Goal: Entertainment & Leisure: Consume media (video, audio)

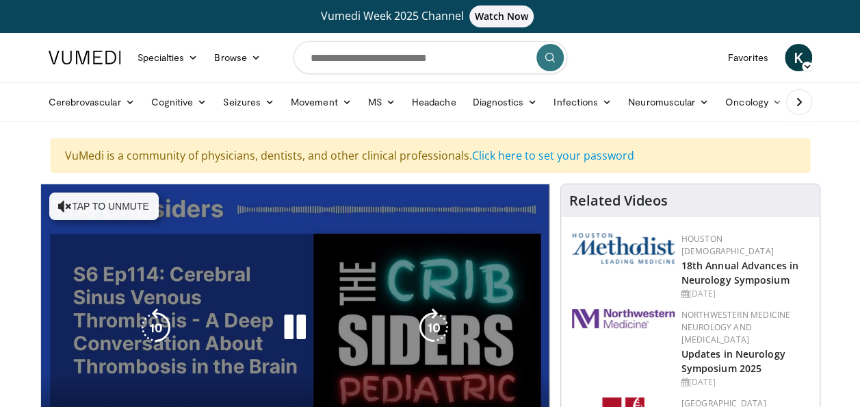
click at [106, 210] on button "Tap to unmute" at bounding box center [104, 205] width 110 height 27
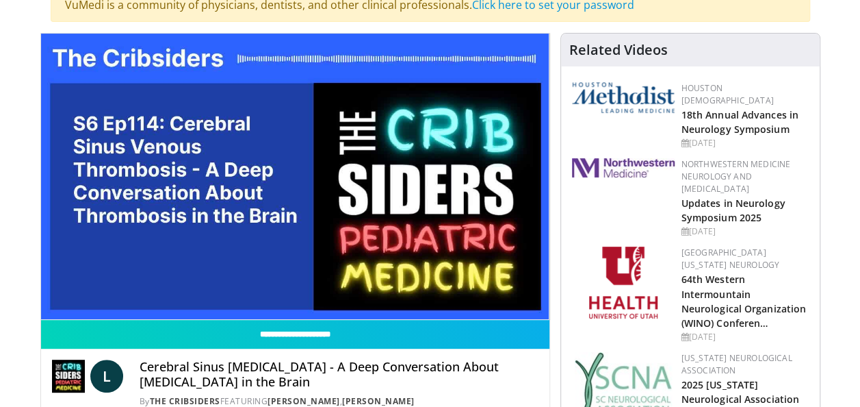
scroll to position [164, 0]
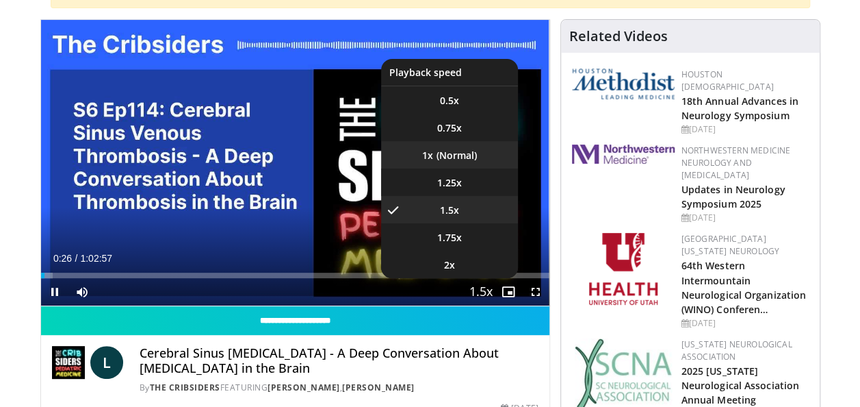
click at [467, 157] on li "1x" at bounding box center [449, 154] width 137 height 27
click at [467, 183] on li "1.25x" at bounding box center [449, 181] width 137 height 27
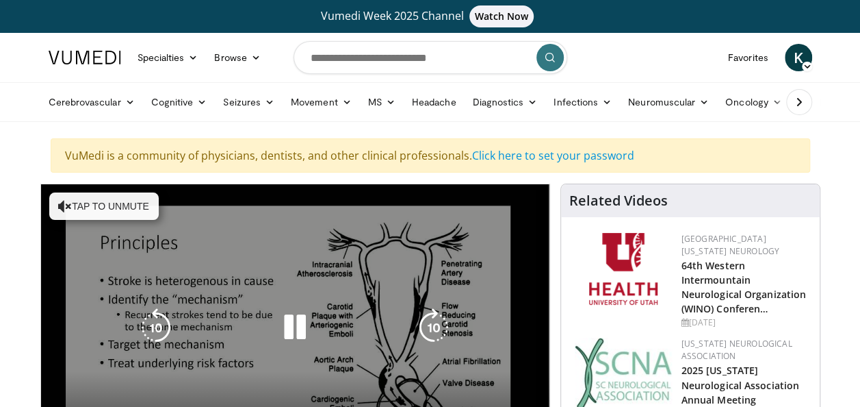
click at [137, 211] on button "Tap to unmute" at bounding box center [104, 205] width 110 height 27
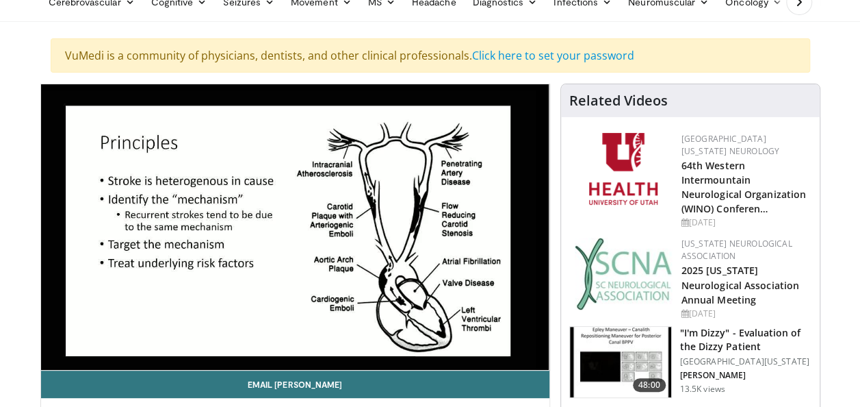
scroll to position [127, 0]
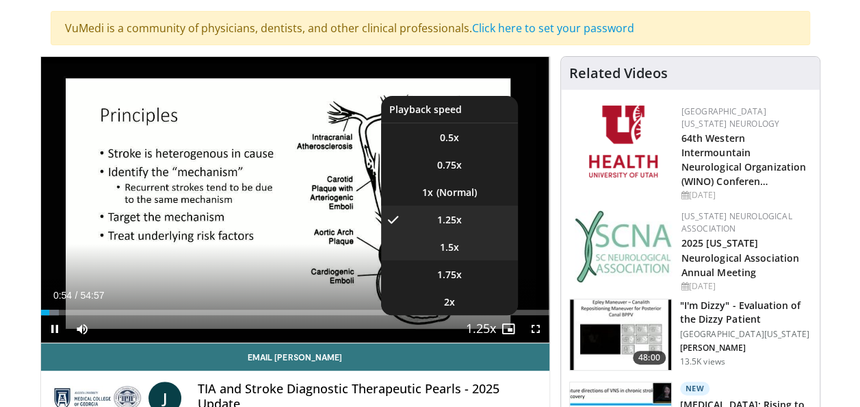
click at [465, 246] on li "1.5x" at bounding box center [449, 246] width 137 height 27
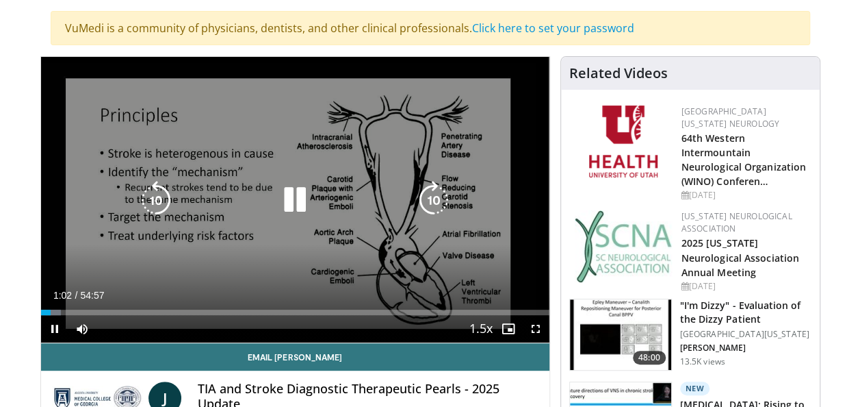
click at [300, 207] on icon "Video Player" at bounding box center [295, 200] width 38 height 38
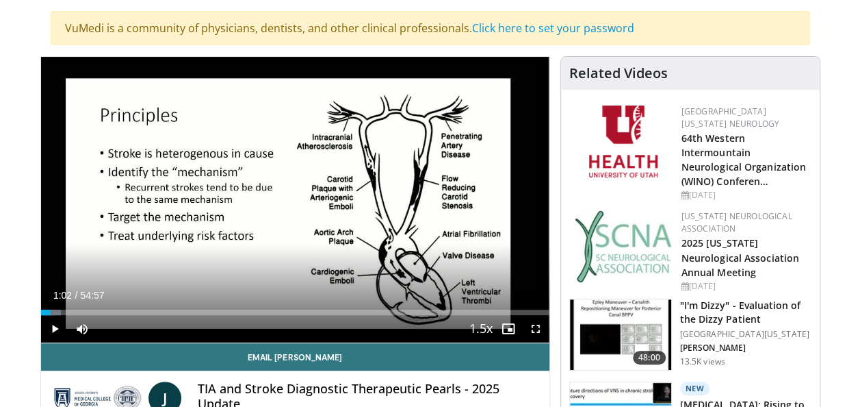
click at [300, 207] on div "10 seconds Tap to unmute" at bounding box center [295, 199] width 509 height 285
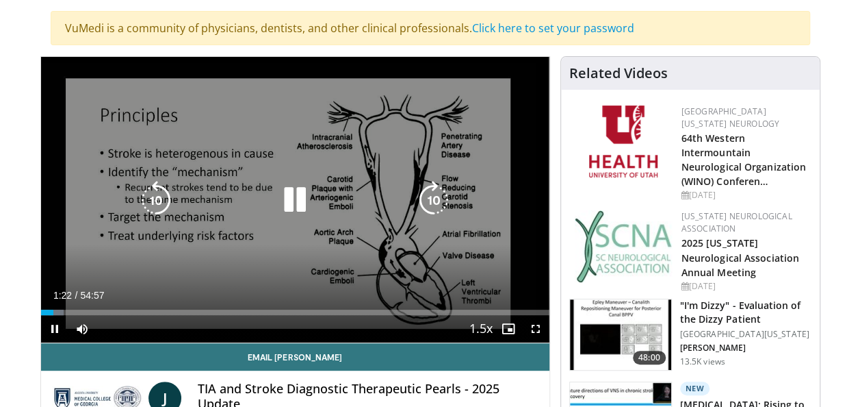
click at [296, 196] on icon "Video Player" at bounding box center [295, 200] width 38 height 38
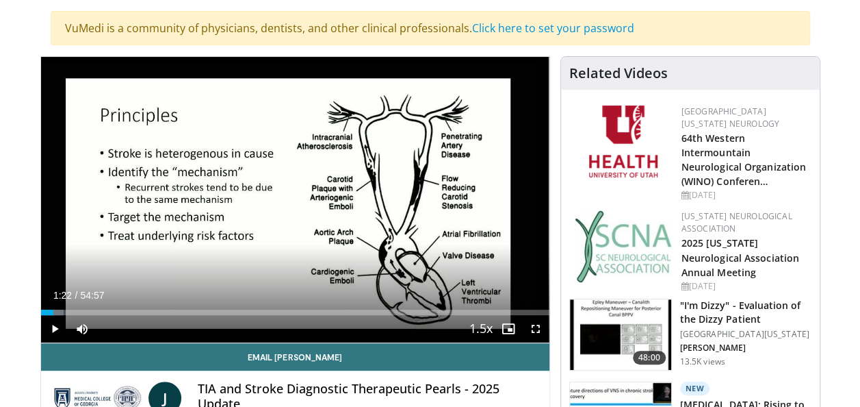
click at [296, 196] on div "10 seconds Tap to unmute" at bounding box center [295, 199] width 509 height 285
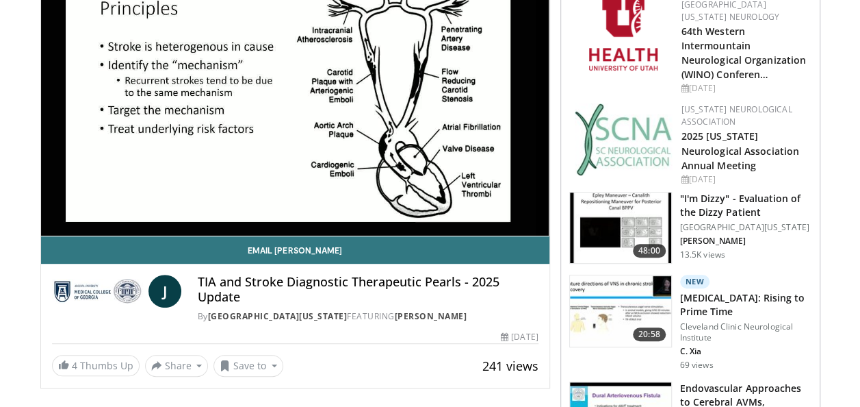
scroll to position [237, 0]
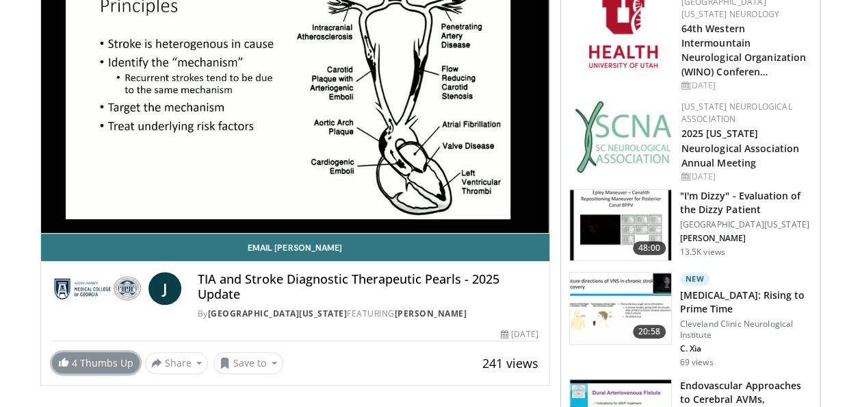
click at [63, 367] on span at bounding box center [63, 361] width 11 height 11
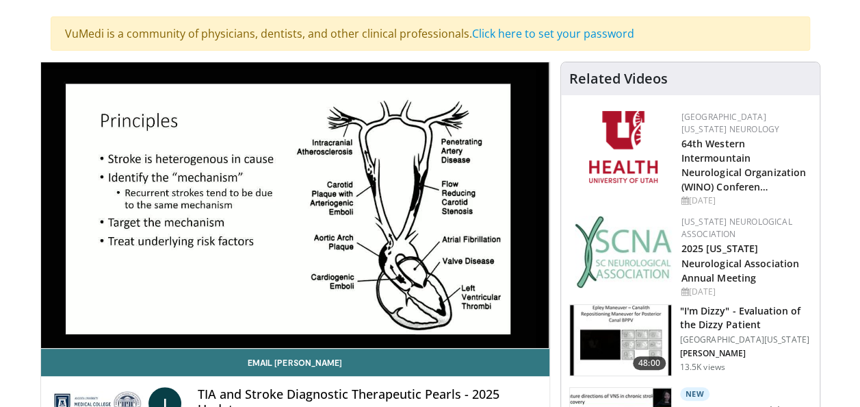
scroll to position [100, 0]
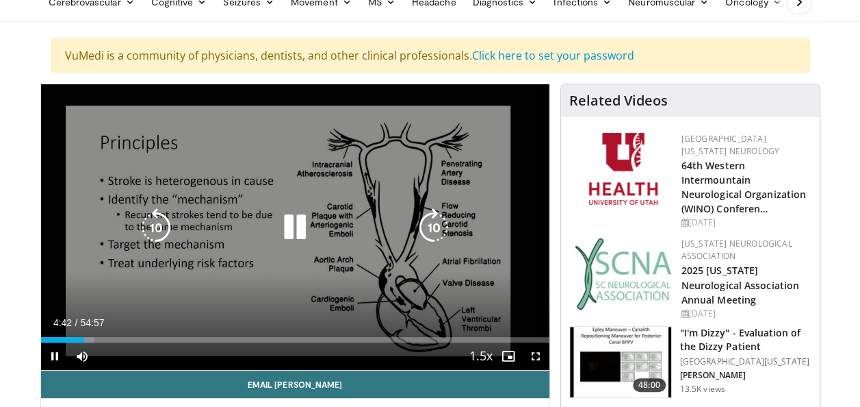
click at [431, 222] on icon "Video Player" at bounding box center [434, 227] width 38 height 38
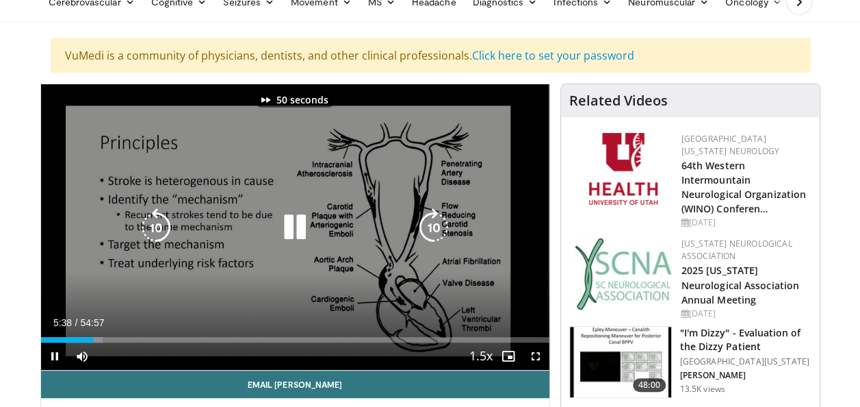
click at [431, 222] on icon "Video Player" at bounding box center [434, 227] width 38 height 38
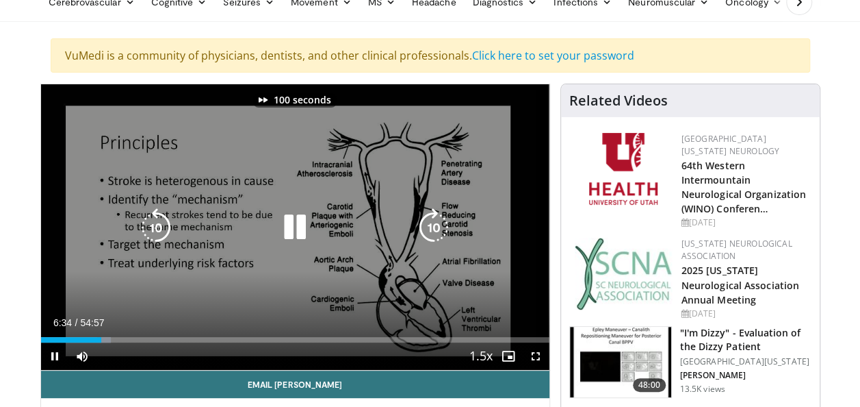
click at [431, 222] on icon "Video Player" at bounding box center [434, 227] width 38 height 38
click at [285, 222] on icon "Video Player" at bounding box center [295, 227] width 38 height 38
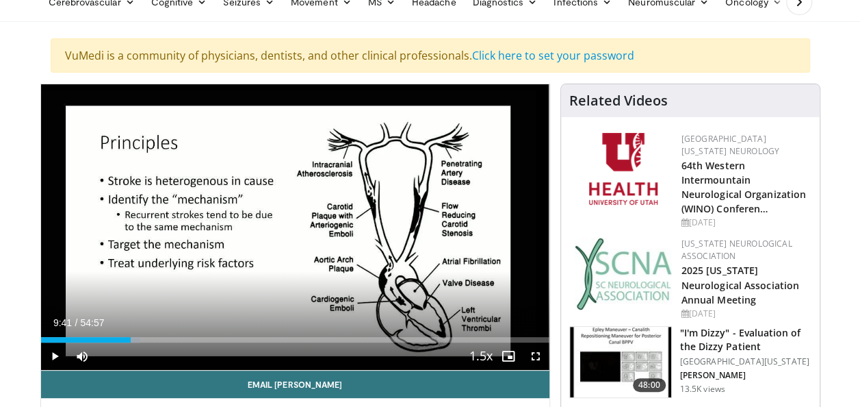
click at [285, 222] on div "110 seconds Tap to unmute" at bounding box center [295, 226] width 509 height 285
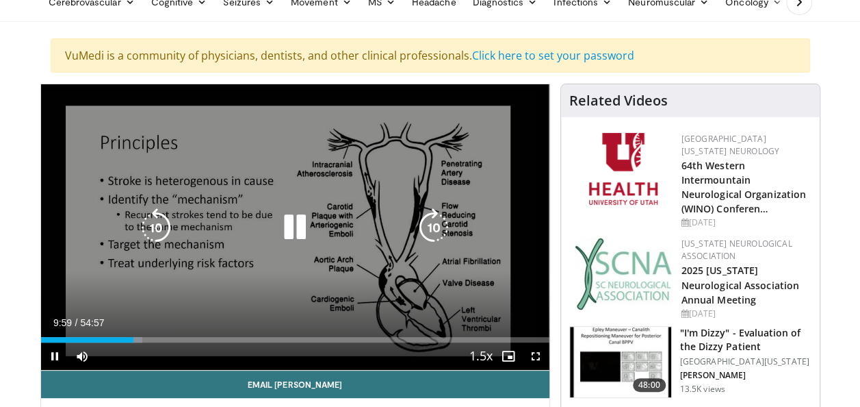
click at [439, 218] on icon "Video Player" at bounding box center [434, 227] width 38 height 38
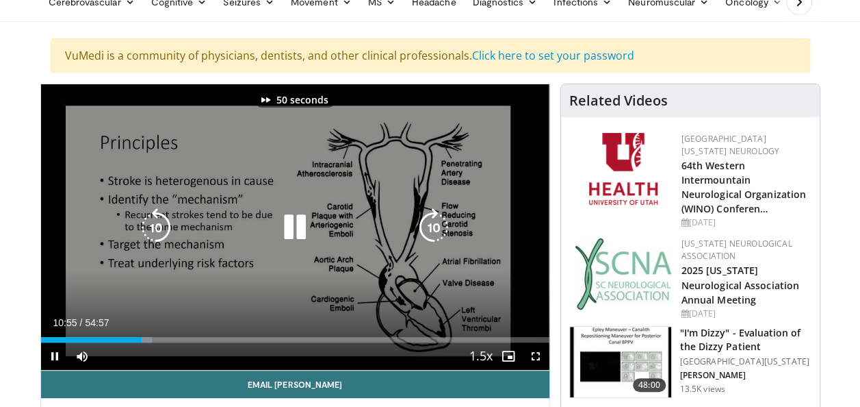
click at [439, 218] on icon "Video Player" at bounding box center [434, 227] width 38 height 38
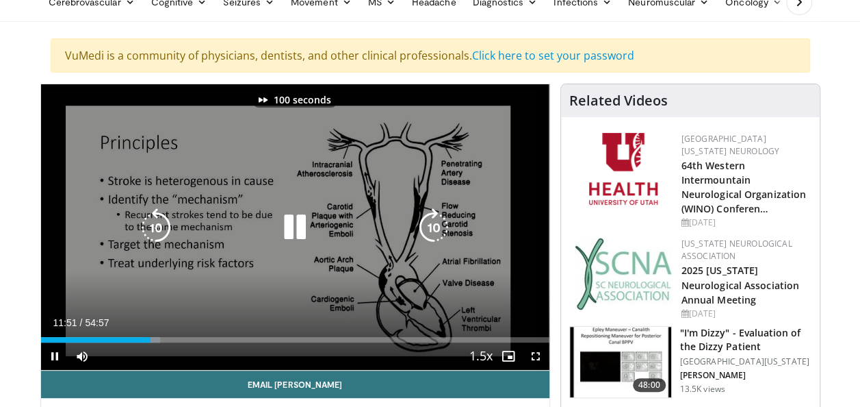
click at [439, 218] on icon "Video Player" at bounding box center [434, 227] width 38 height 38
click at [300, 227] on icon "Video Player" at bounding box center [295, 227] width 38 height 38
click at [290, 222] on icon "Video Player" at bounding box center [295, 227] width 38 height 38
click at [434, 223] on icon "Video Player" at bounding box center [434, 227] width 38 height 38
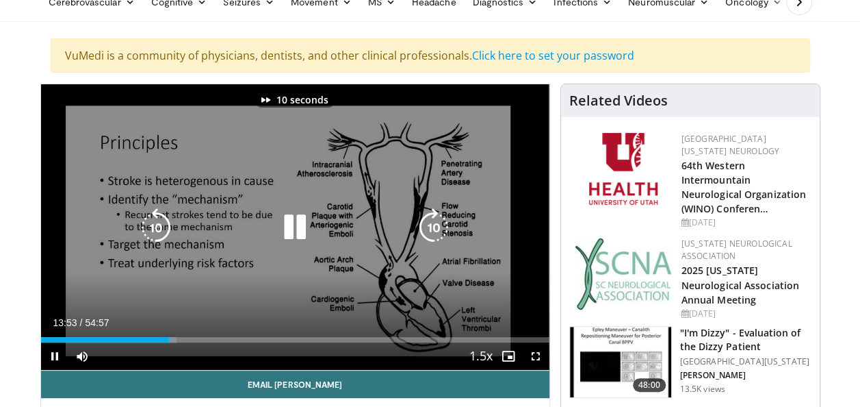
click at [434, 223] on icon "Video Player" at bounding box center [434, 227] width 38 height 38
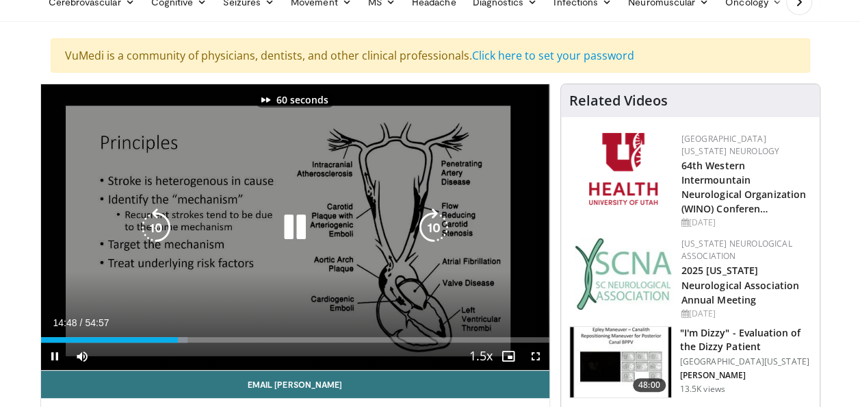
click at [434, 223] on icon "Video Player" at bounding box center [434, 227] width 38 height 38
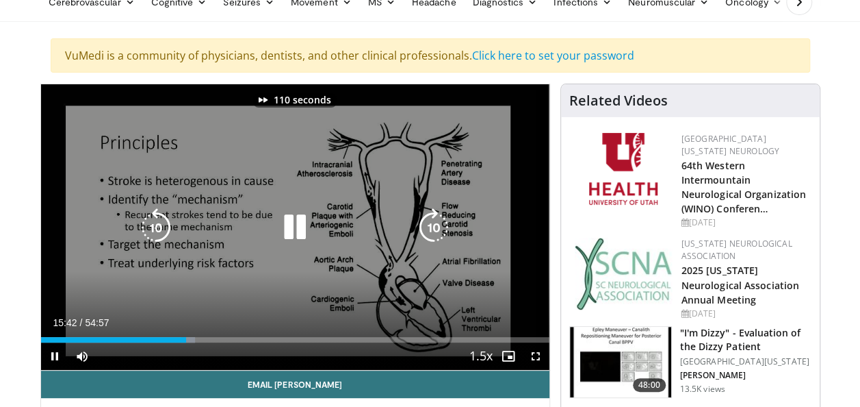
click at [434, 223] on icon "Video Player" at bounding box center [434, 227] width 38 height 38
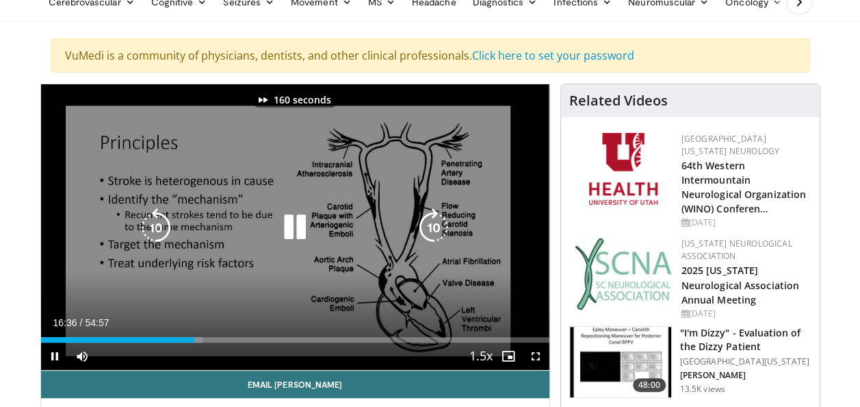
click at [434, 223] on icon "Video Player" at bounding box center [434, 227] width 38 height 38
click at [157, 222] on icon "Video Player" at bounding box center [156, 227] width 38 height 38
click at [435, 234] on icon "Video Player" at bounding box center [434, 227] width 38 height 38
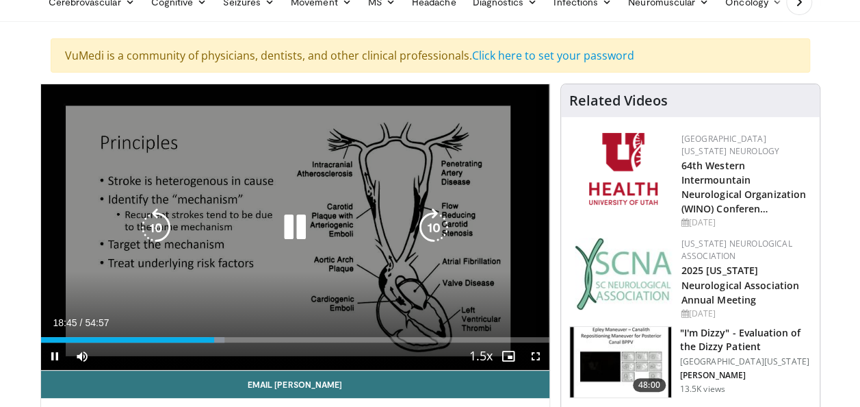
click at [426, 223] on icon "Video Player" at bounding box center [434, 227] width 38 height 38
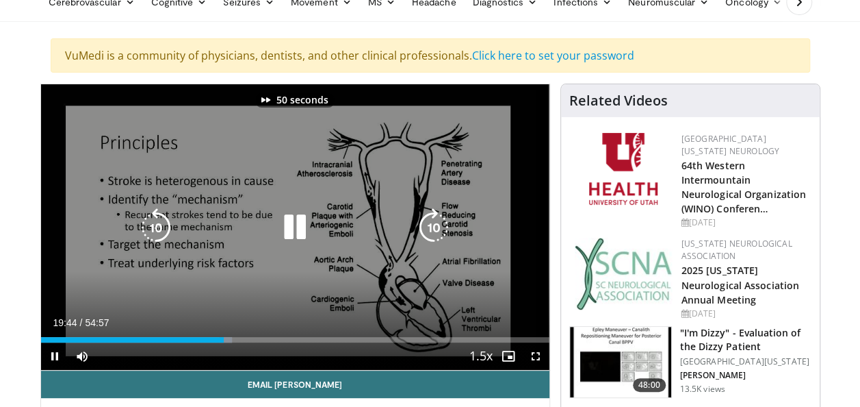
click at [426, 223] on icon "Video Player" at bounding box center [434, 227] width 38 height 38
click at [151, 221] on icon "Video Player" at bounding box center [156, 227] width 38 height 38
click at [439, 231] on icon "Video Player" at bounding box center [434, 227] width 38 height 38
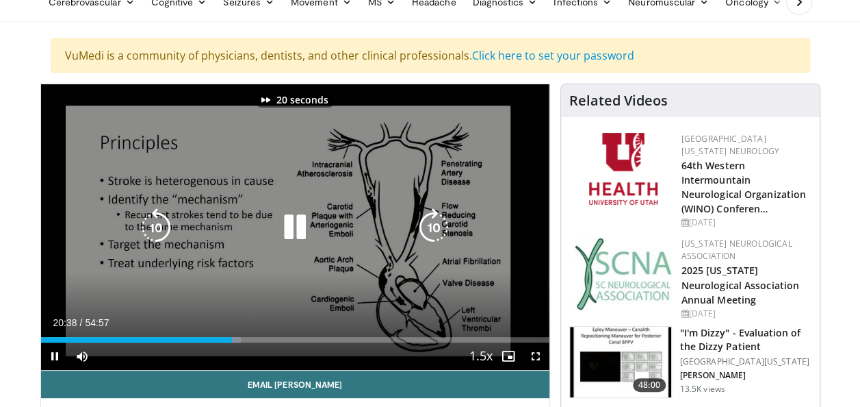
click at [439, 231] on icon "Video Player" at bounding box center [434, 227] width 38 height 38
click at [431, 228] on icon "Video Player" at bounding box center [434, 227] width 38 height 38
click at [432, 223] on icon "Video Player" at bounding box center [434, 227] width 38 height 38
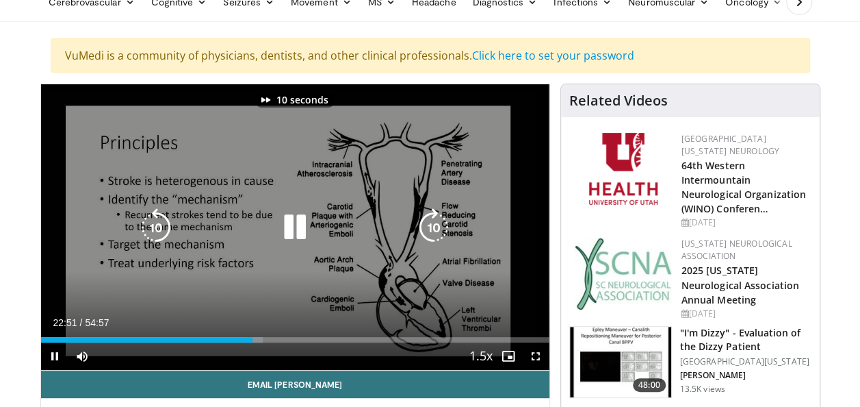
click at [432, 223] on icon "Video Player" at bounding box center [434, 227] width 38 height 38
click at [438, 222] on icon "Video Player" at bounding box center [434, 227] width 38 height 38
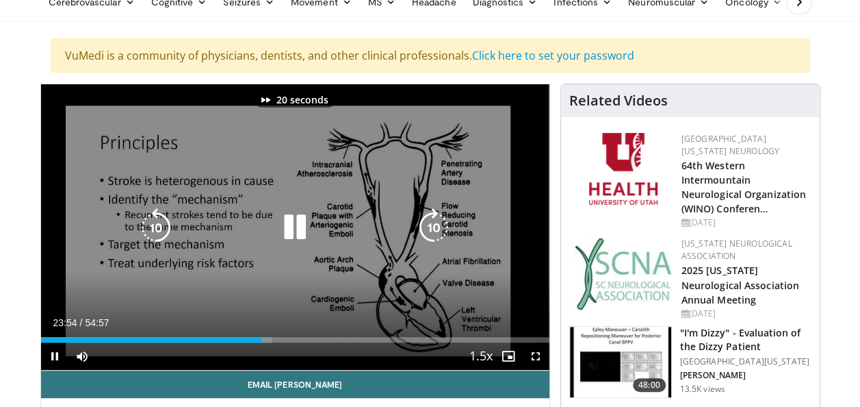
click at [438, 222] on icon "Video Player" at bounding box center [434, 227] width 38 height 38
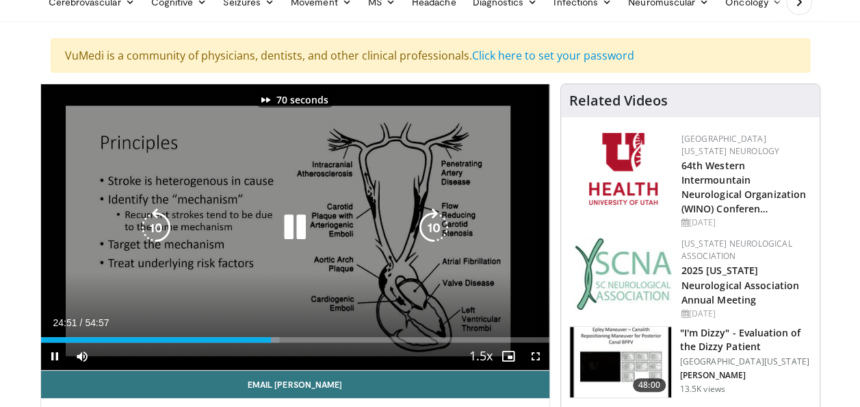
click at [438, 222] on icon "Video Player" at bounding box center [434, 227] width 38 height 38
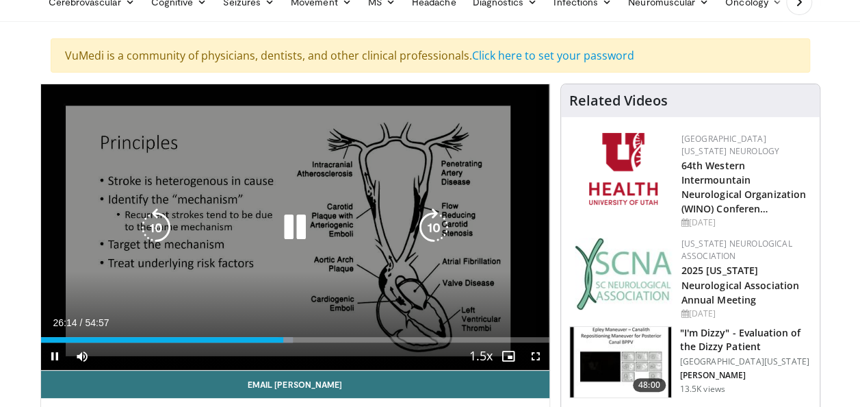
click at [439, 220] on icon "Video Player" at bounding box center [434, 227] width 38 height 38
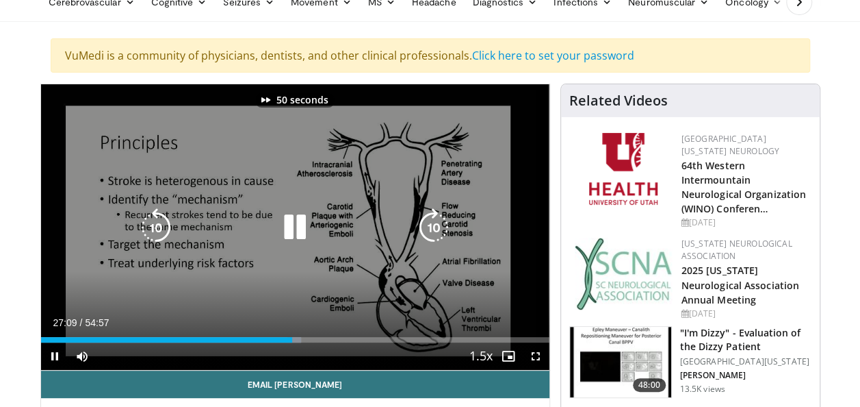
click at [439, 220] on icon "Video Player" at bounding box center [434, 227] width 38 height 38
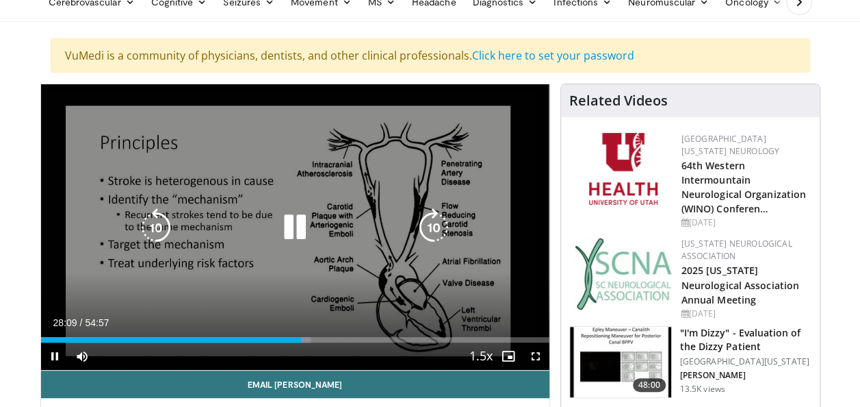
click at [439, 224] on icon "Video Player" at bounding box center [434, 227] width 38 height 38
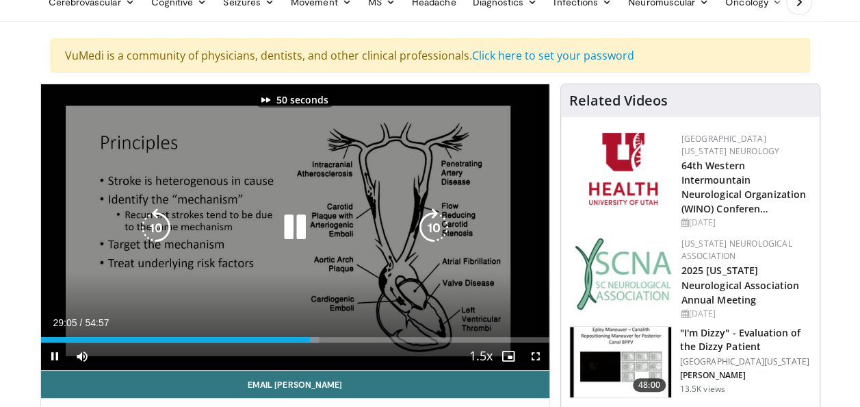
click at [439, 224] on icon "Video Player" at bounding box center [434, 227] width 38 height 38
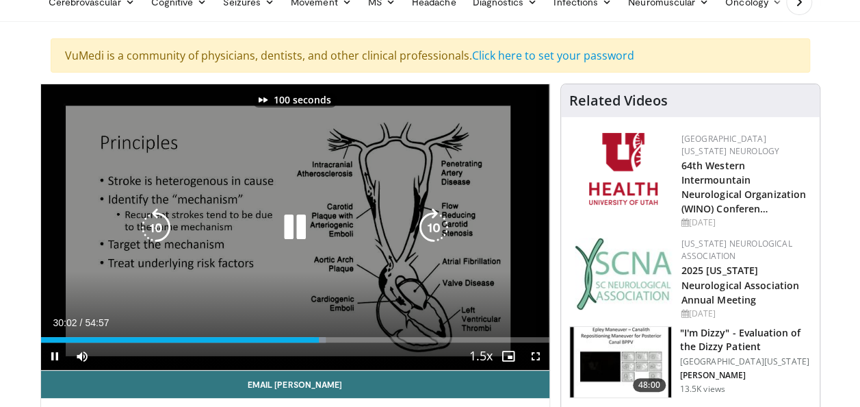
click at [439, 224] on icon "Video Player" at bounding box center [434, 227] width 38 height 38
click at [437, 221] on icon "Video Player" at bounding box center [434, 227] width 38 height 38
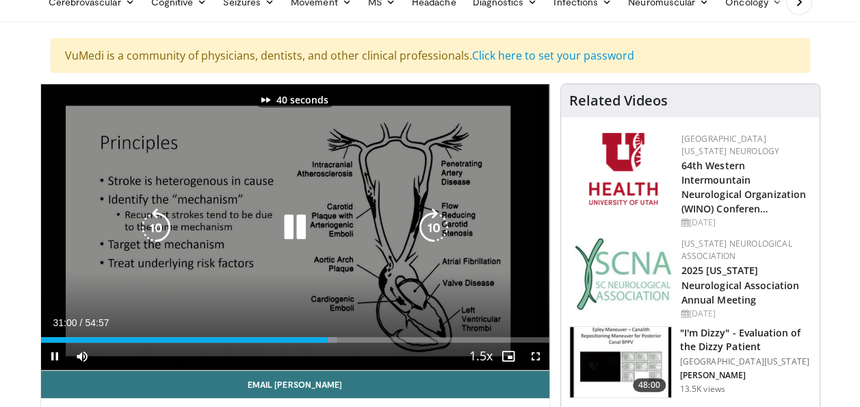
click at [437, 221] on icon "Video Player" at bounding box center [434, 227] width 38 height 38
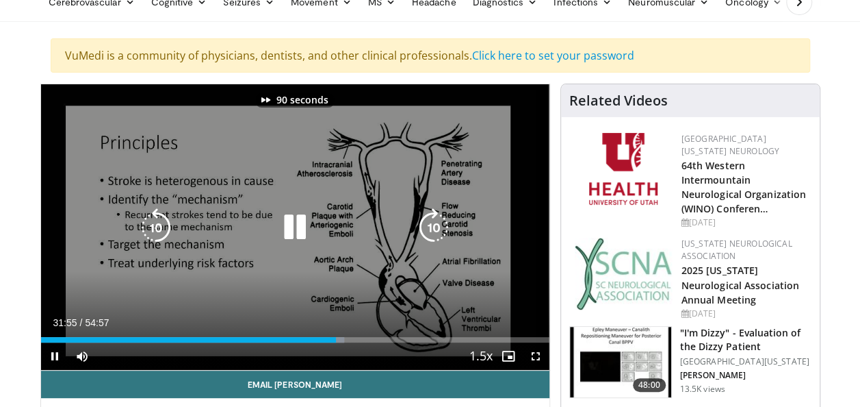
click at [437, 221] on icon "Video Player" at bounding box center [434, 227] width 38 height 38
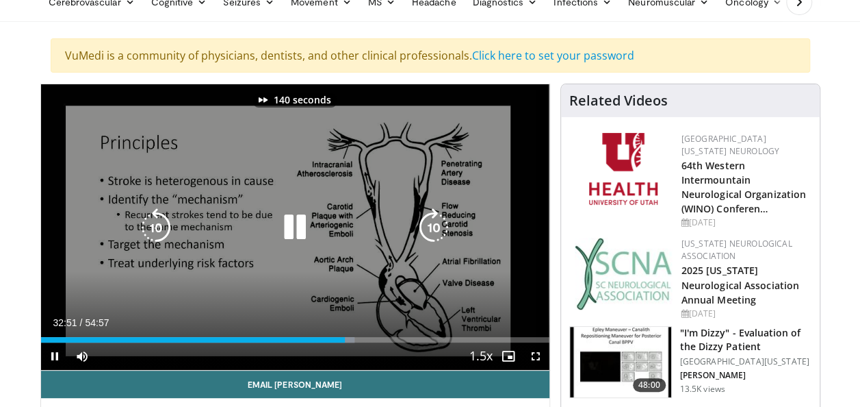
click at [437, 221] on icon "Video Player" at bounding box center [434, 227] width 38 height 38
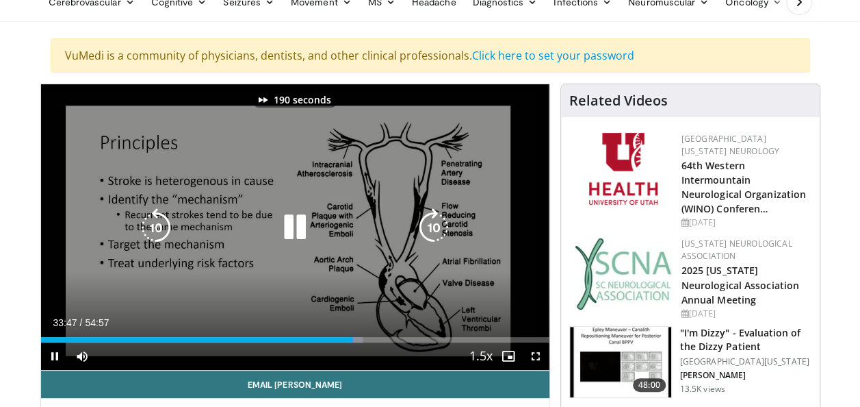
click at [437, 221] on icon "Video Player" at bounding box center [434, 227] width 38 height 38
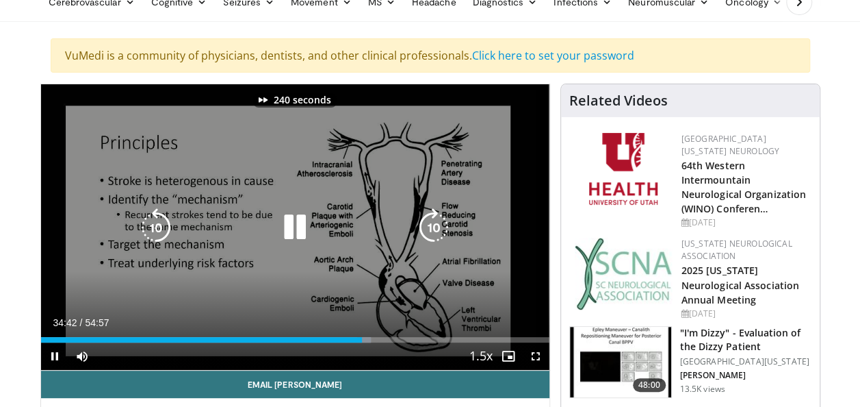
click at [437, 221] on icon "Video Player" at bounding box center [434, 227] width 38 height 38
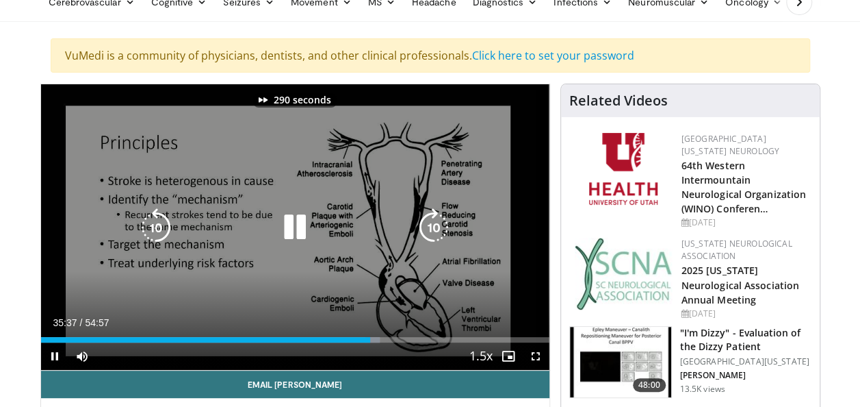
click at [437, 221] on icon "Video Player" at bounding box center [434, 227] width 38 height 38
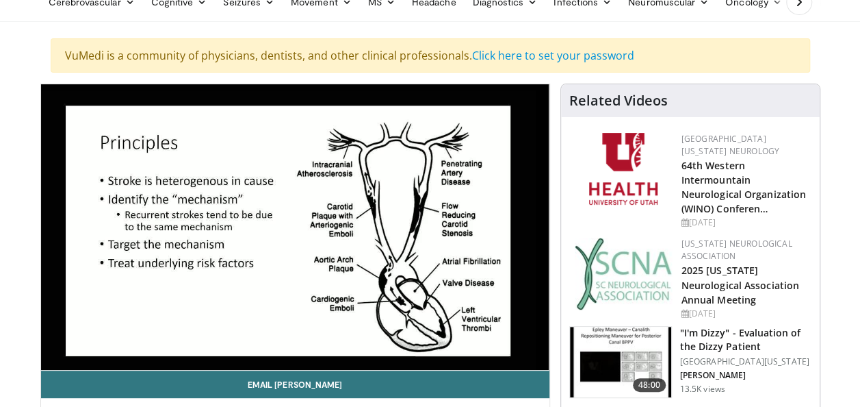
click at [437, 221] on div "320 seconds Tap to unmute" at bounding box center [295, 226] width 509 height 285
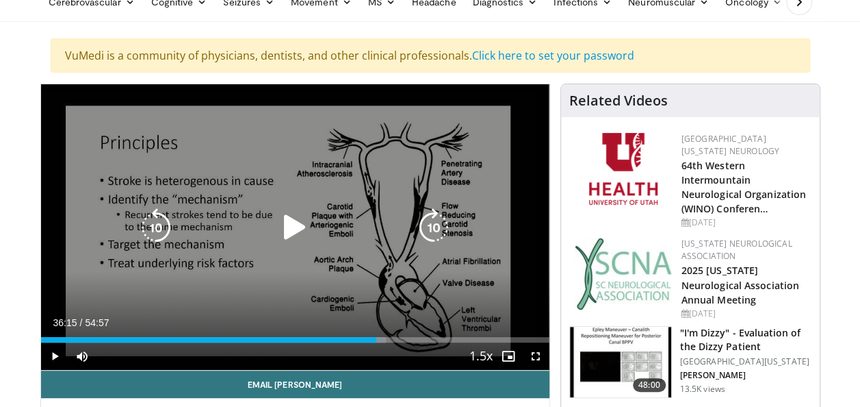
click at [437, 229] on icon "Video Player" at bounding box center [434, 227] width 38 height 38
click at [286, 227] on icon "Video Player" at bounding box center [295, 227] width 38 height 38
click at [434, 225] on icon "Video Player" at bounding box center [434, 227] width 38 height 38
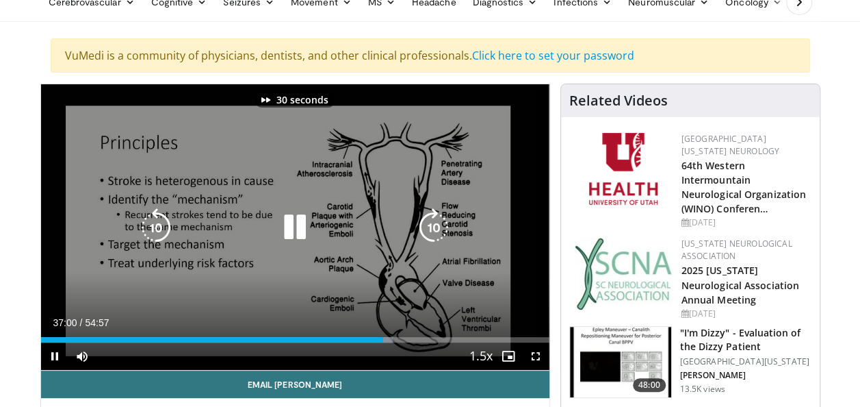
click at [434, 225] on icon "Video Player" at bounding box center [434, 227] width 38 height 38
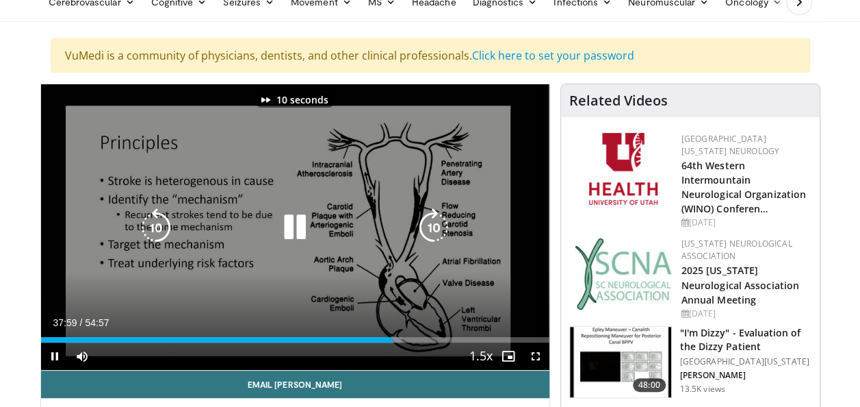
click at [434, 225] on icon "Video Player" at bounding box center [434, 227] width 38 height 38
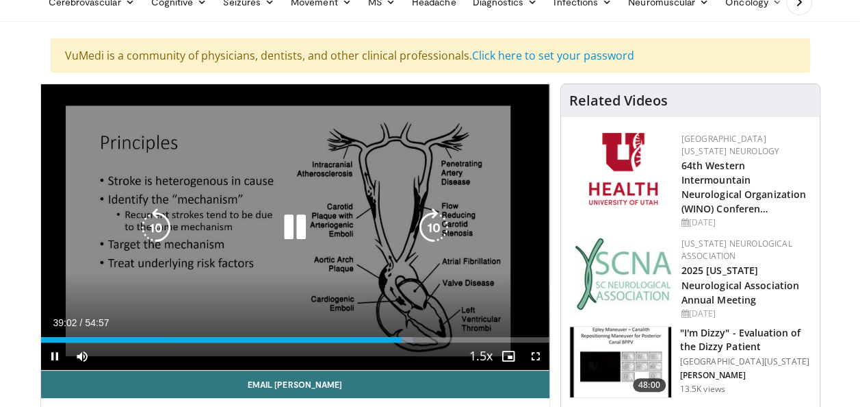
click at [431, 220] on icon "Video Player" at bounding box center [434, 227] width 38 height 38
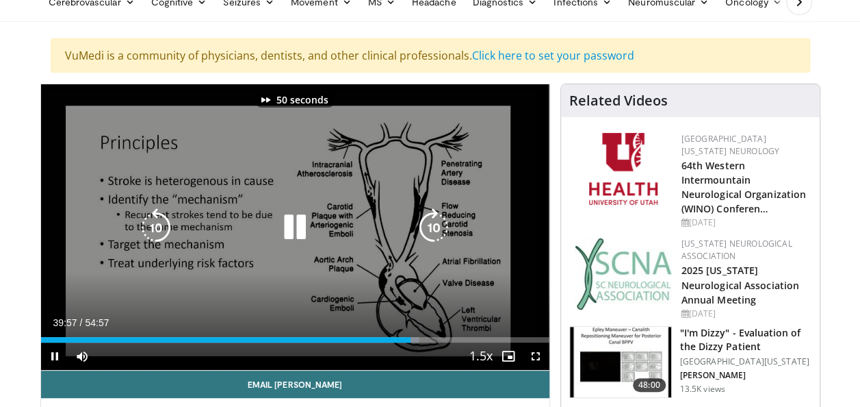
click at [431, 220] on icon "Video Player" at bounding box center [434, 227] width 38 height 38
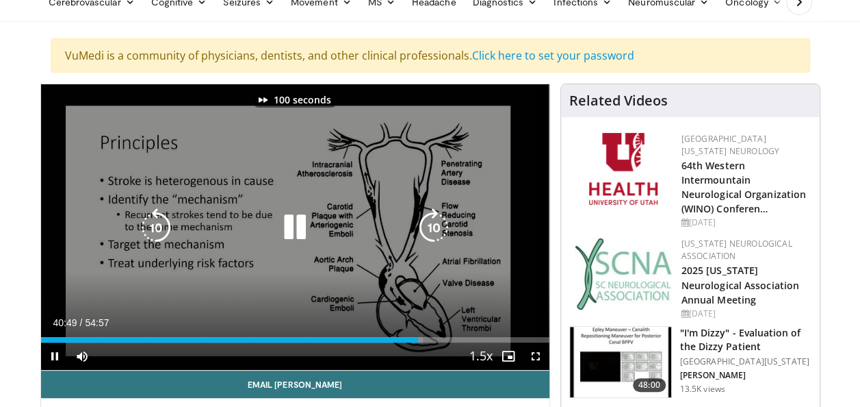
click at [431, 220] on icon "Video Player" at bounding box center [434, 227] width 38 height 38
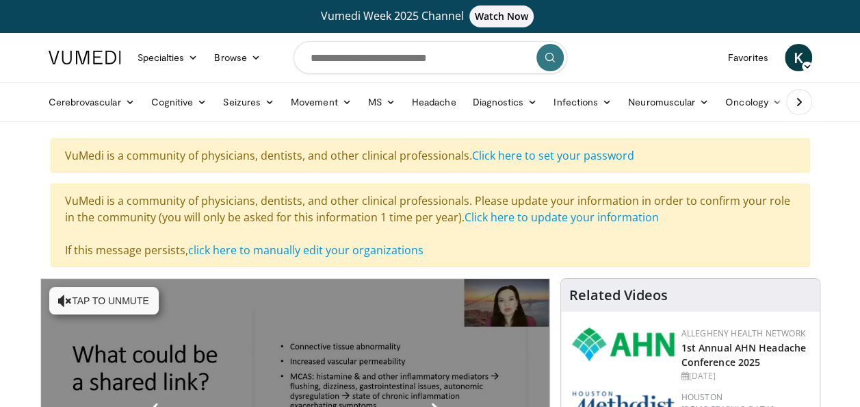
click at [116, 299] on button "Tap to unmute" at bounding box center [104, 300] width 110 height 27
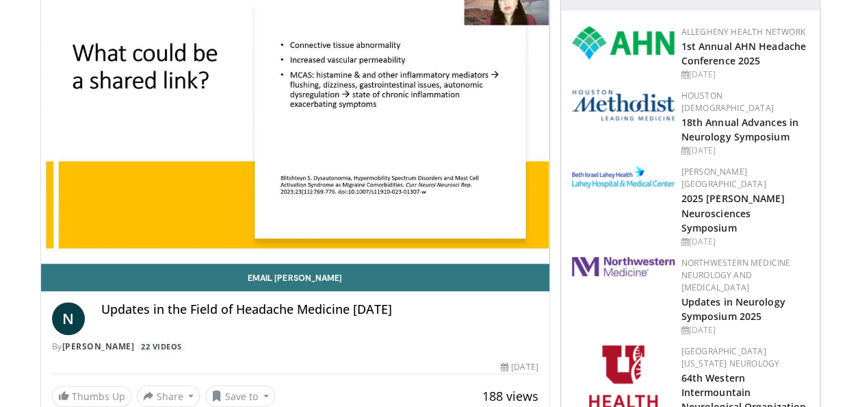
scroll to position [274, 0]
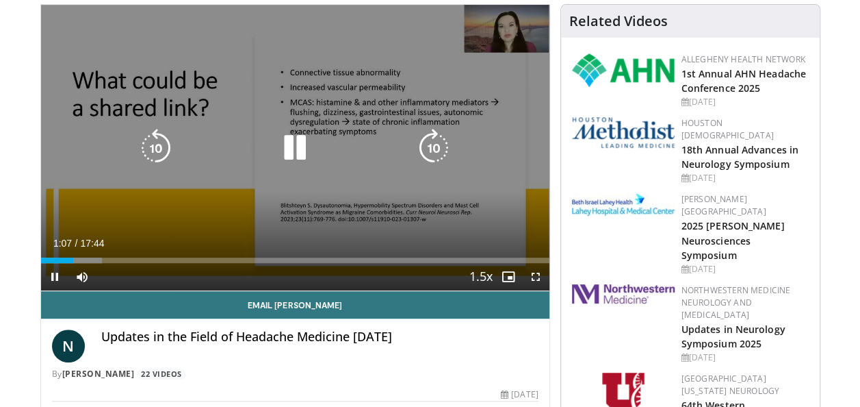
click at [437, 144] on icon "Video Player" at bounding box center [434, 148] width 38 height 38
click at [431, 149] on icon "Video Player" at bounding box center [434, 148] width 38 height 38
click at [446, 143] on icon "Video Player" at bounding box center [434, 148] width 38 height 38
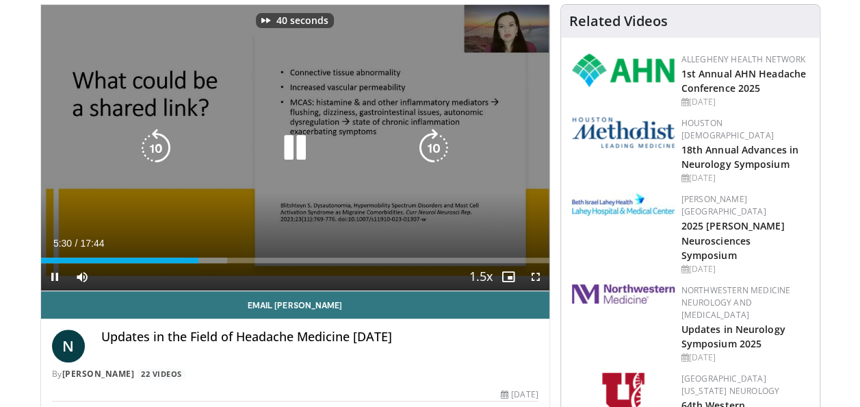
click at [446, 143] on icon "Video Player" at bounding box center [434, 148] width 38 height 38
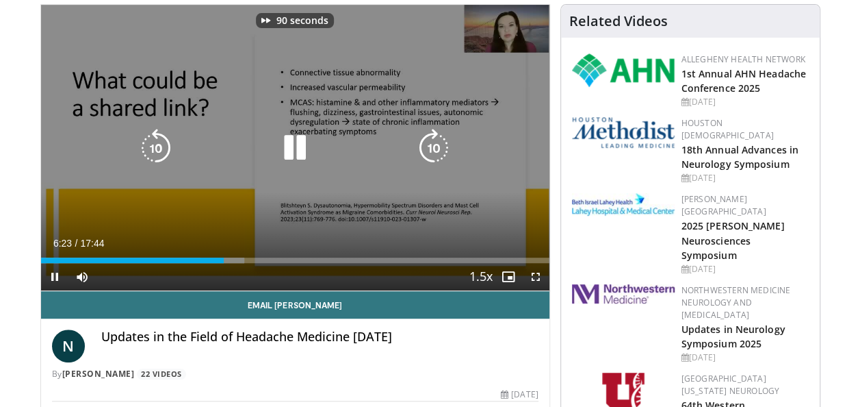
click at [446, 143] on icon "Video Player" at bounding box center [434, 148] width 38 height 38
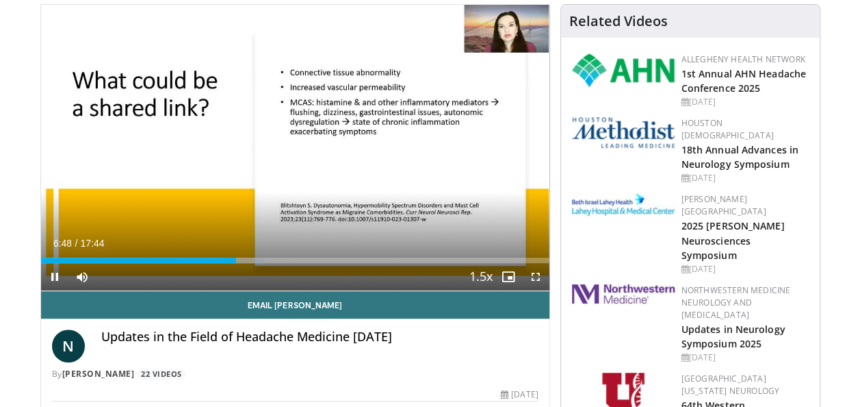
click at [446, 143] on div "110 seconds Tap to unmute" at bounding box center [295, 147] width 509 height 285
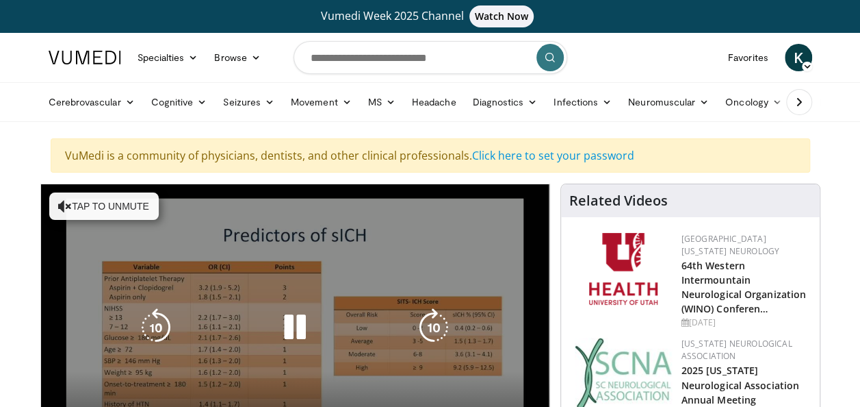
click at [120, 203] on button "Tap to unmute" at bounding box center [104, 205] width 110 height 27
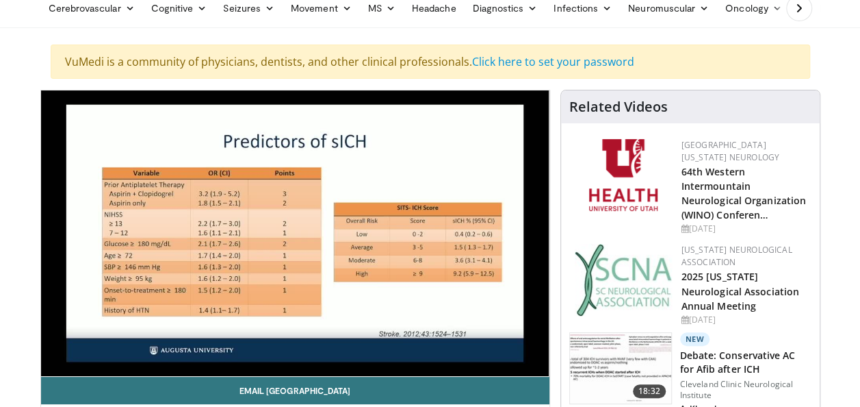
scroll to position [110, 0]
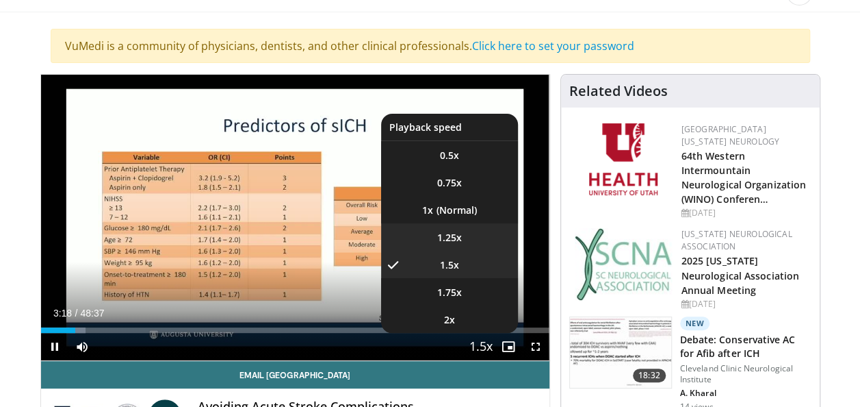
click at [456, 232] on span "1.25x" at bounding box center [449, 238] width 25 height 14
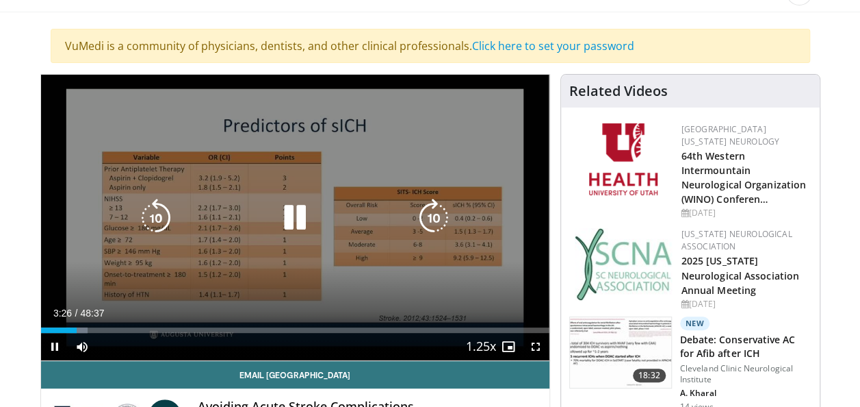
click at [433, 214] on icon "Video Player" at bounding box center [434, 218] width 38 height 38
click at [307, 221] on icon "Video Player" at bounding box center [295, 218] width 38 height 38
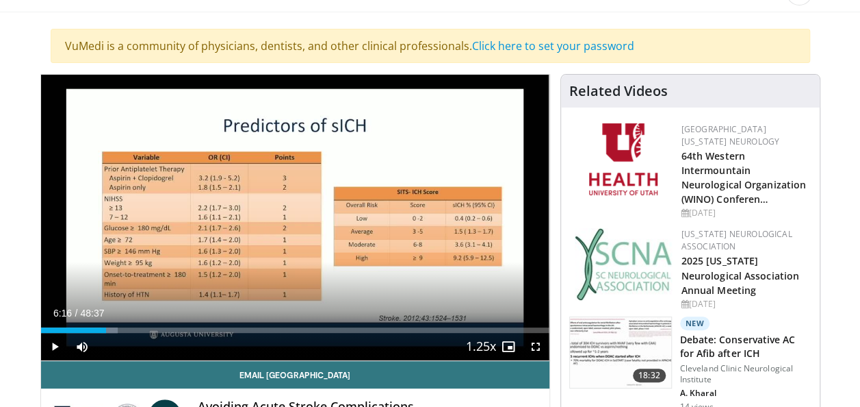
click at [307, 221] on div "20 seconds Tap to unmute" at bounding box center [295, 217] width 509 height 285
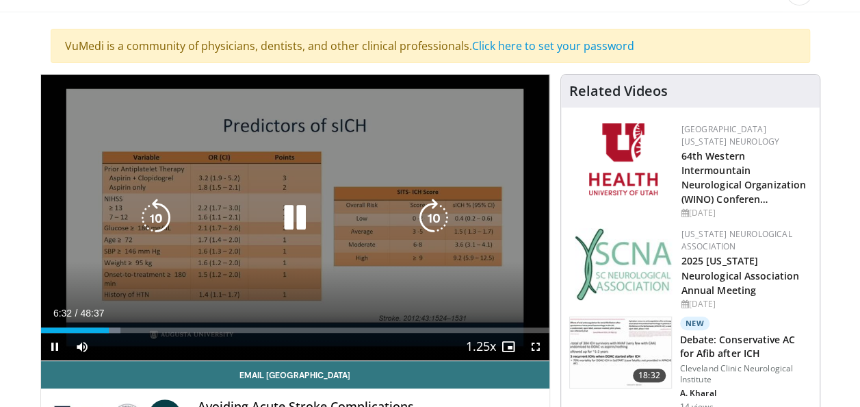
click at [429, 213] on icon "Video Player" at bounding box center [434, 218] width 38 height 38
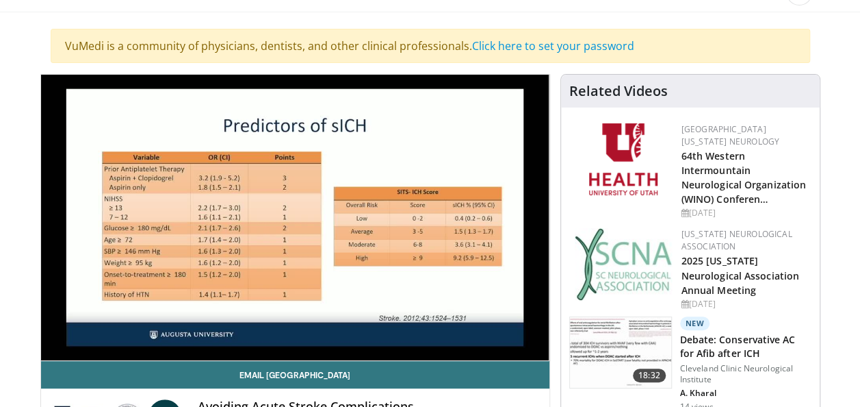
click at [429, 213] on div "30 seconds Tap to unmute" at bounding box center [295, 217] width 509 height 285
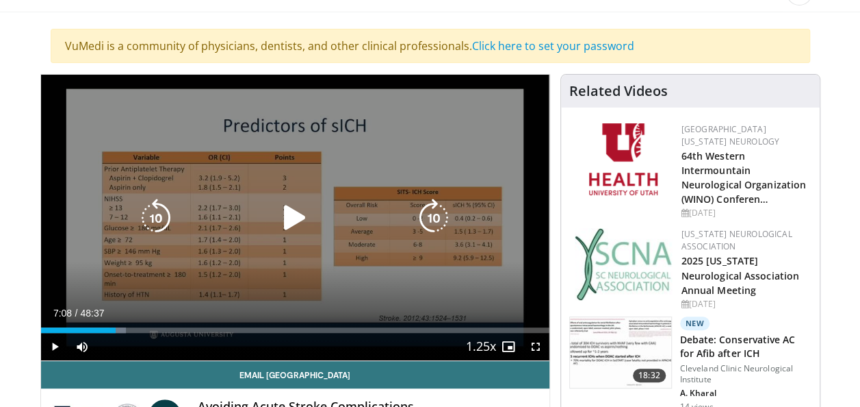
click at [435, 224] on icon "Video Player" at bounding box center [434, 218] width 38 height 38
click at [290, 224] on icon "Video Player" at bounding box center [295, 218] width 38 height 38
click at [431, 219] on icon "Video Player" at bounding box center [434, 218] width 38 height 38
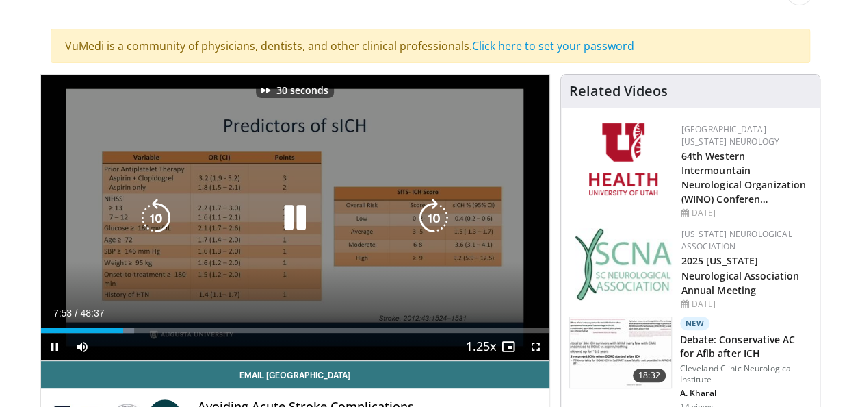
click at [431, 219] on icon "Video Player" at bounding box center [434, 218] width 38 height 38
click at [430, 220] on icon "Video Player" at bounding box center [434, 218] width 38 height 38
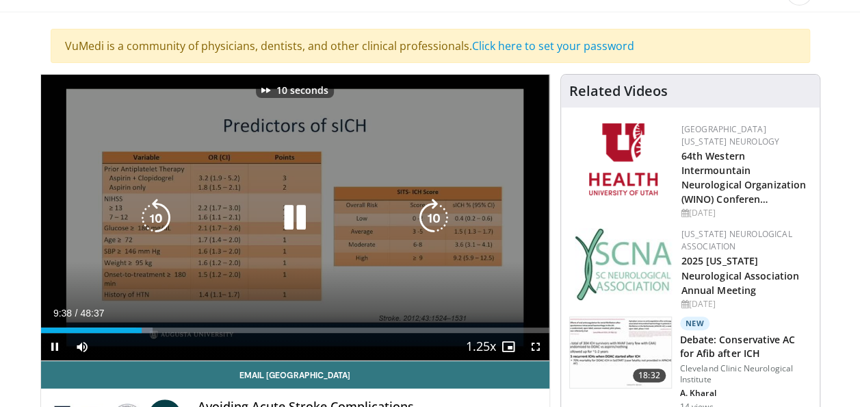
click at [430, 220] on icon "Video Player" at bounding box center [434, 218] width 38 height 38
click at [291, 223] on icon "Video Player" at bounding box center [295, 218] width 38 height 38
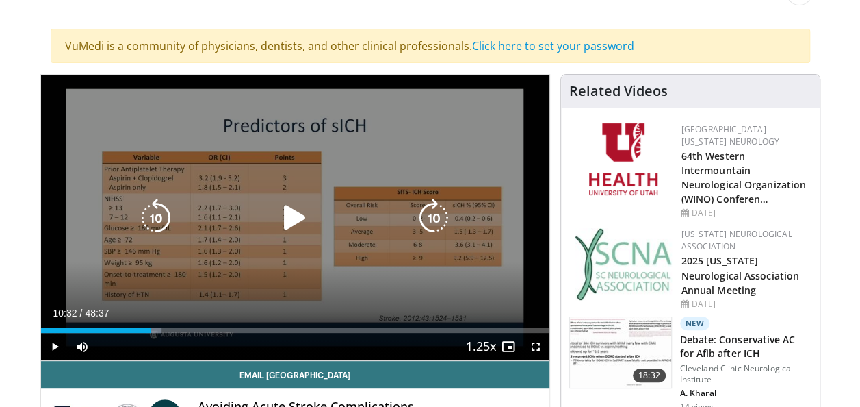
click at [299, 212] on icon "Video Player" at bounding box center [295, 218] width 38 height 38
click at [433, 216] on icon "Video Player" at bounding box center [434, 218] width 38 height 38
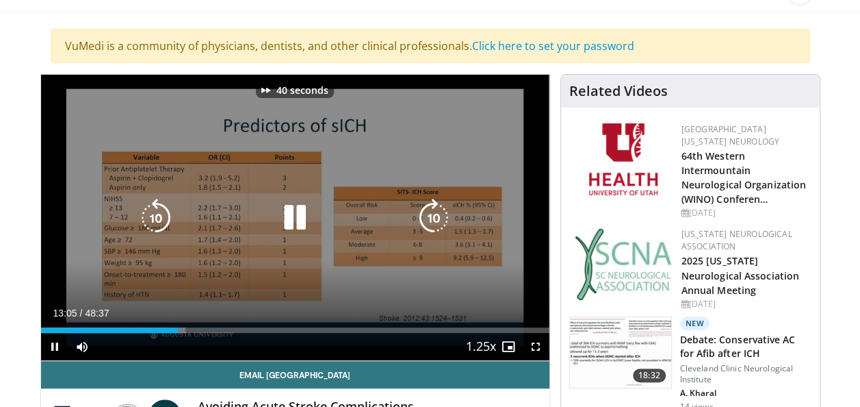
click at [433, 216] on icon "Video Player" at bounding box center [434, 218] width 38 height 38
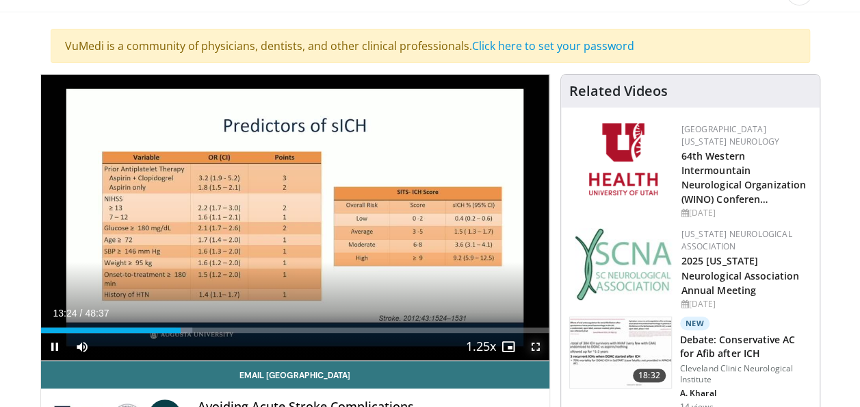
click at [540, 345] on span "Video Player" at bounding box center [535, 346] width 27 height 27
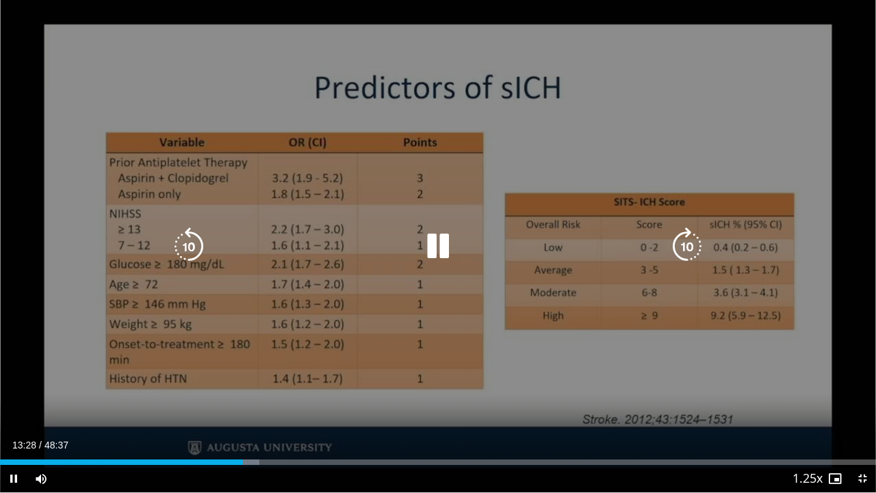
click at [434, 245] on icon "Video Player" at bounding box center [438, 246] width 38 height 38
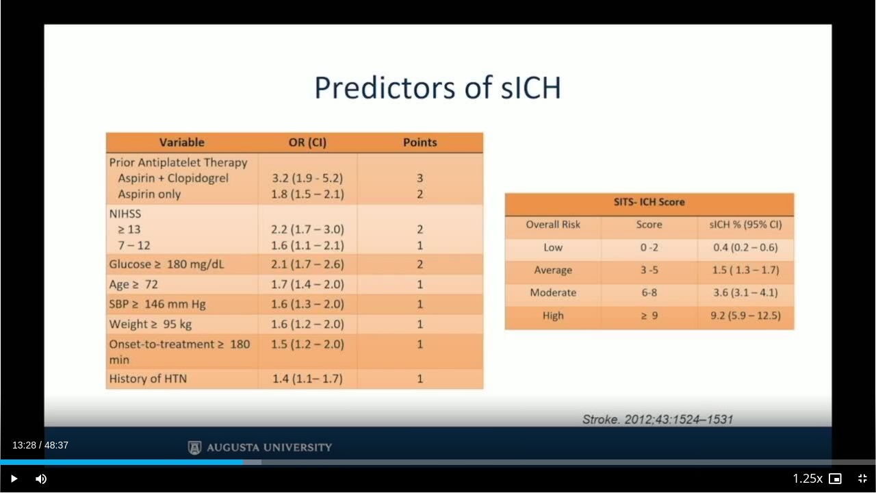
click at [434, 245] on div "50 seconds Tap to unmute" at bounding box center [438, 246] width 876 height 492
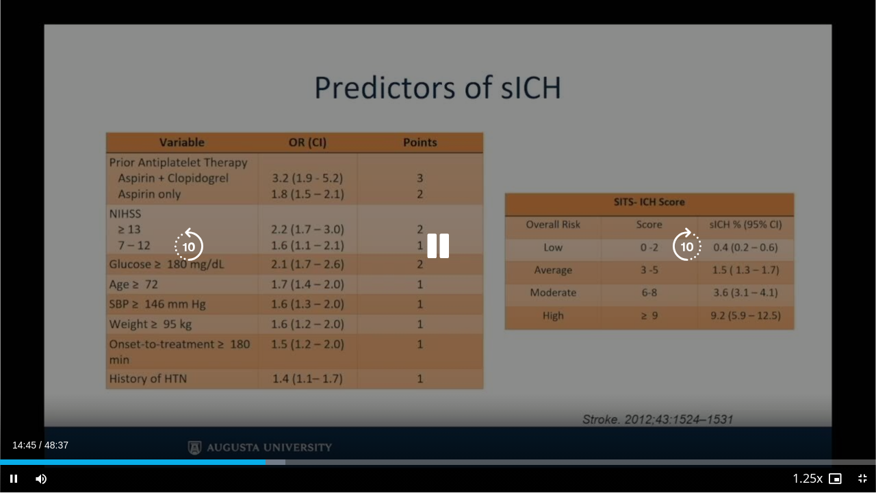
click at [434, 246] on icon "Video Player" at bounding box center [438, 246] width 38 height 38
click at [446, 246] on icon "Video Player" at bounding box center [438, 246] width 38 height 38
click at [431, 246] on icon "Video Player" at bounding box center [438, 246] width 38 height 38
click at [696, 242] on icon "Video Player" at bounding box center [687, 246] width 38 height 38
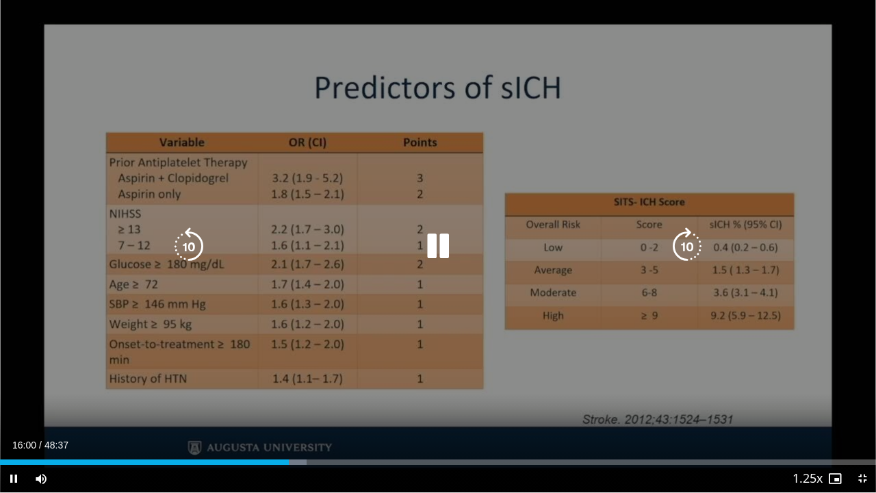
click at [678, 244] on icon "Video Player" at bounding box center [687, 246] width 38 height 38
click at [686, 233] on icon "Video Player" at bounding box center [687, 246] width 38 height 38
click at [687, 245] on icon "Video Player" at bounding box center [687, 246] width 38 height 38
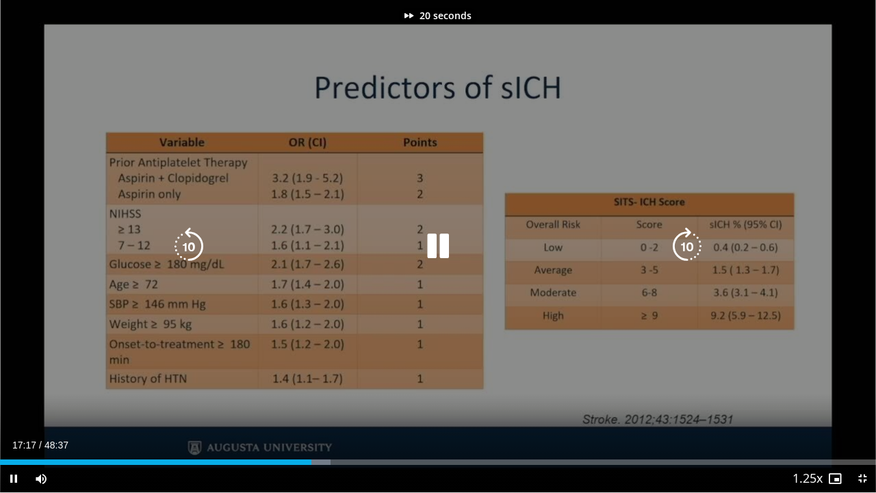
click at [687, 245] on icon "Video Player" at bounding box center [687, 246] width 38 height 38
click at [683, 241] on icon "Video Player" at bounding box center [687, 246] width 38 height 38
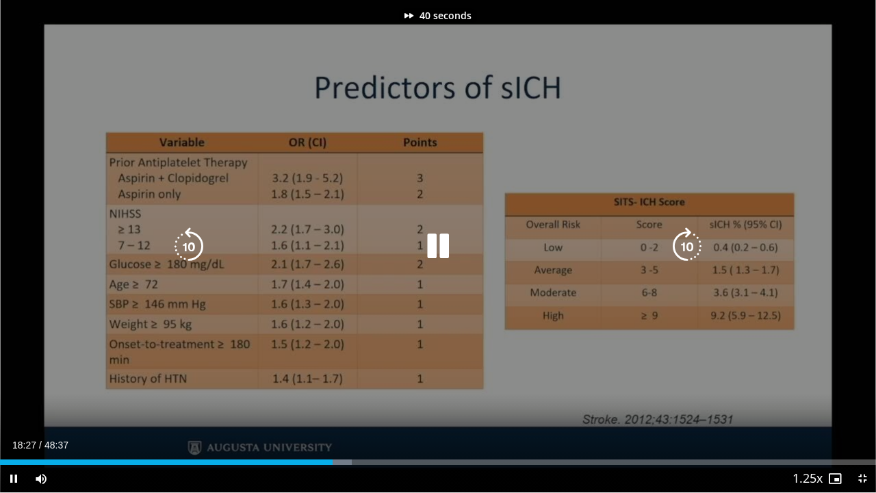
click at [683, 241] on icon "Video Player" at bounding box center [687, 246] width 38 height 38
click at [435, 249] on icon "Video Player" at bounding box center [438, 246] width 38 height 38
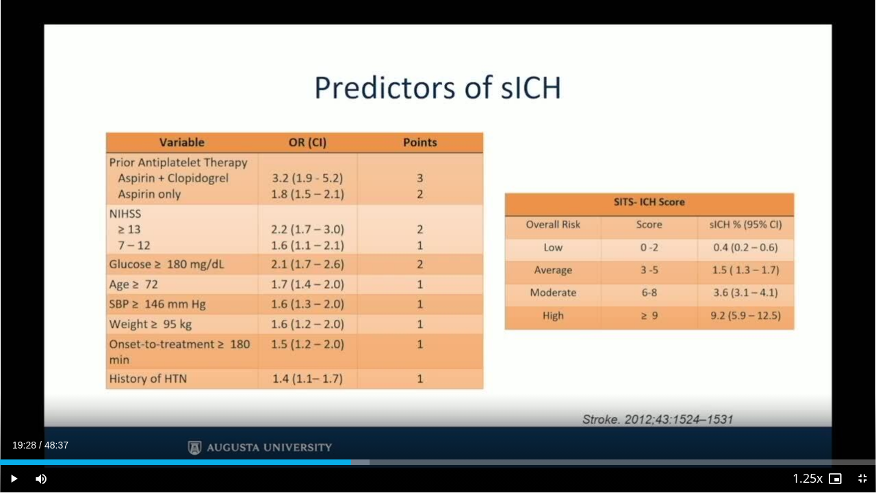
click at [437, 250] on div "70 seconds Tap to unmute" at bounding box center [438, 246] width 876 height 492
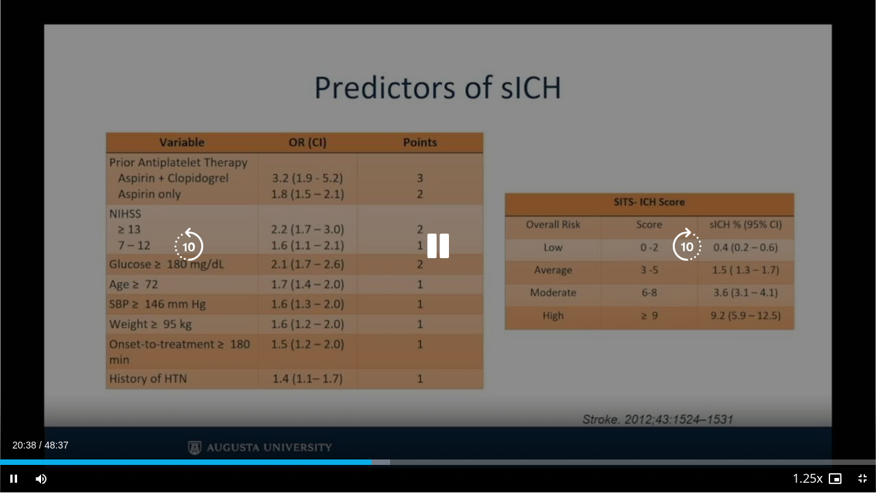
click at [694, 237] on icon "Video Player" at bounding box center [687, 246] width 38 height 38
click at [446, 242] on icon "Video Player" at bounding box center [438, 246] width 38 height 38
click at [437, 244] on icon "Video Player" at bounding box center [438, 246] width 38 height 38
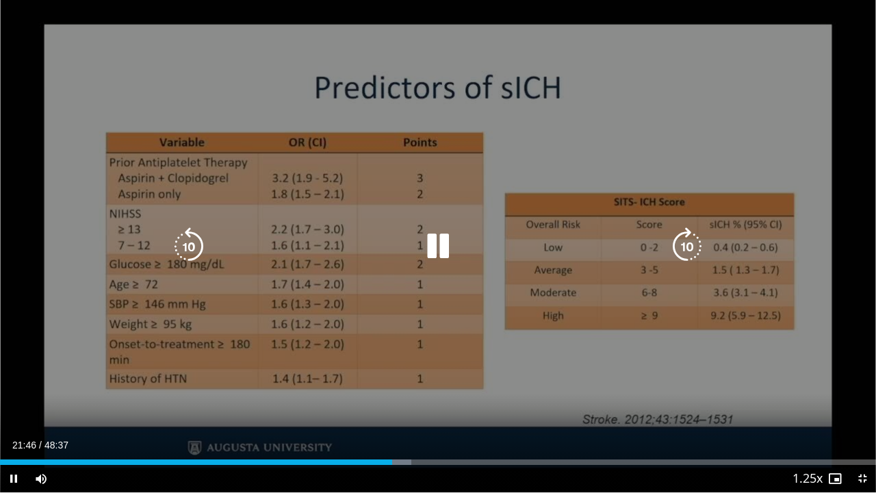
click at [685, 240] on icon "Video Player" at bounding box center [687, 246] width 38 height 38
click at [687, 235] on icon "Video Player" at bounding box center [687, 246] width 38 height 38
click at [701, 248] on icon "Video Player" at bounding box center [687, 246] width 38 height 38
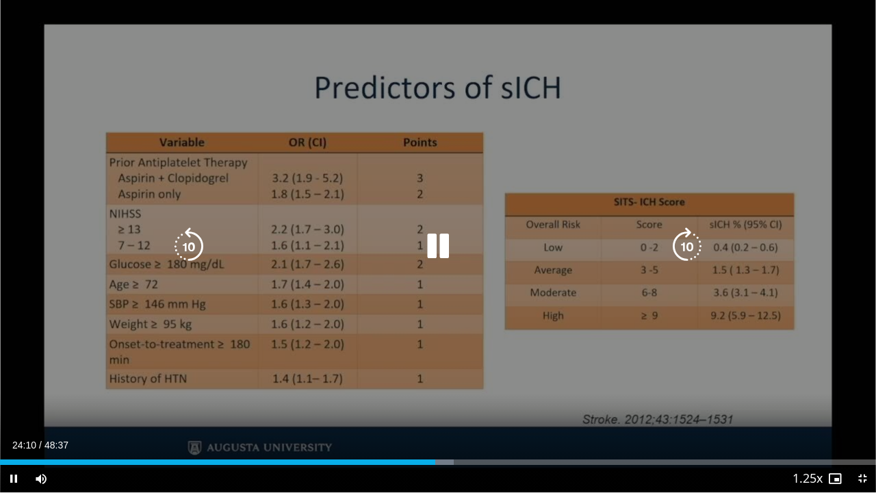
click at [701, 248] on icon "Video Player" at bounding box center [687, 246] width 38 height 38
click at [687, 242] on icon "Video Player" at bounding box center [687, 246] width 38 height 38
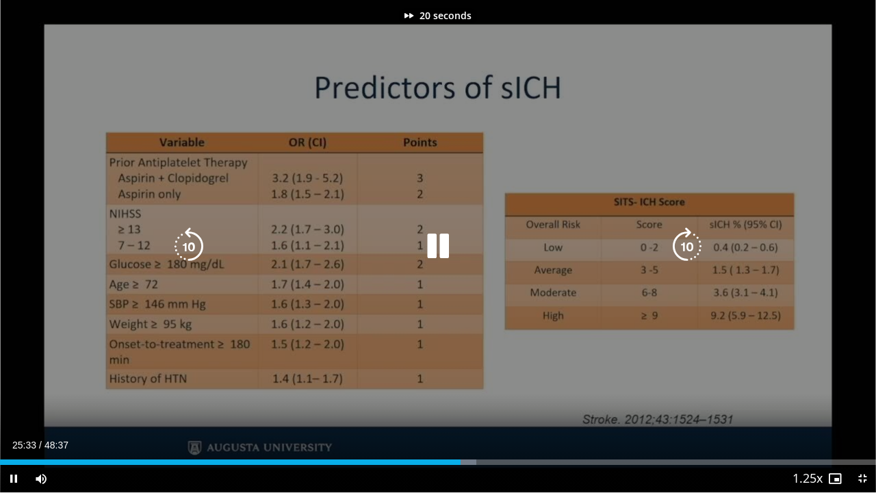
click at [687, 242] on icon "Video Player" at bounding box center [687, 246] width 38 height 38
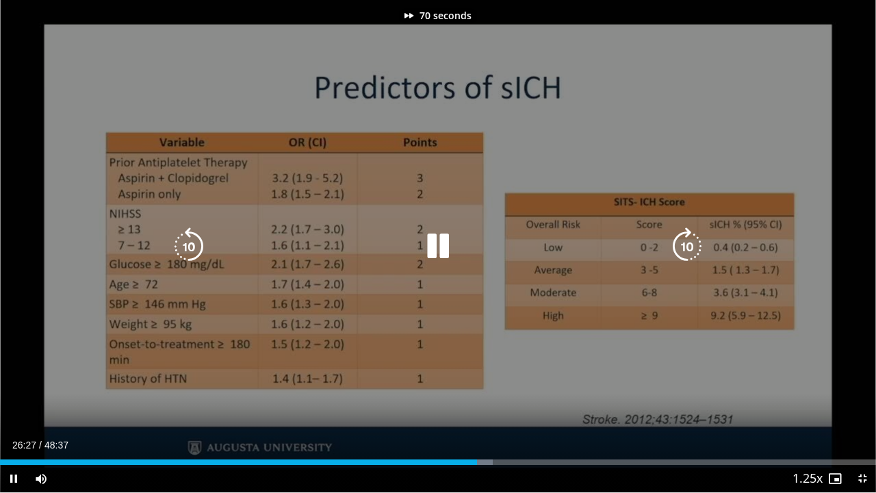
click at [687, 242] on icon "Video Player" at bounding box center [687, 246] width 38 height 38
click at [687, 244] on icon "Video Player" at bounding box center [687, 246] width 38 height 38
click at [685, 245] on icon "Video Player" at bounding box center [687, 246] width 38 height 38
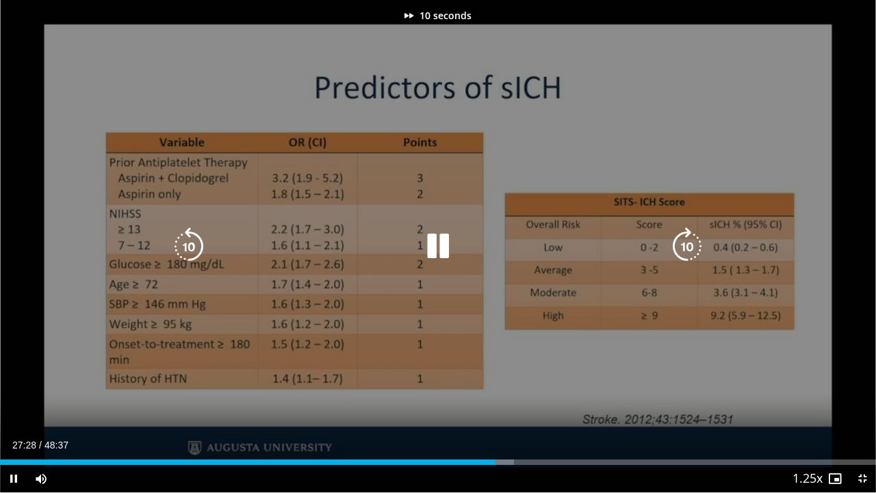
click at [685, 245] on icon "Video Player" at bounding box center [687, 246] width 38 height 38
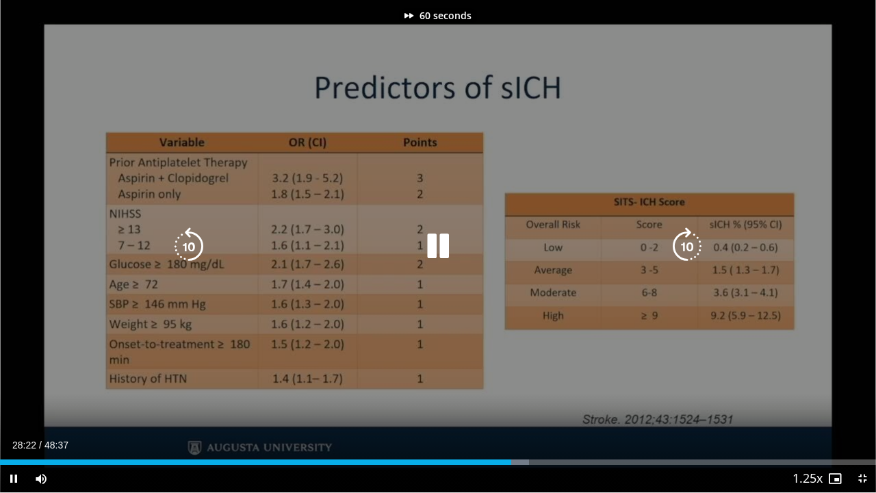
click at [685, 245] on icon "Video Player" at bounding box center [687, 246] width 38 height 38
click at [698, 237] on icon "Video Player" at bounding box center [687, 246] width 38 height 38
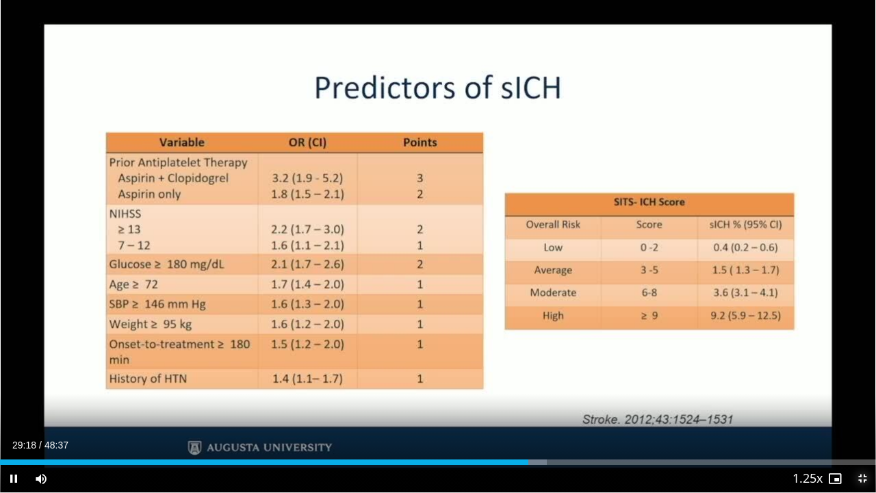
click at [860, 406] on span "Video Player" at bounding box center [862, 478] width 27 height 27
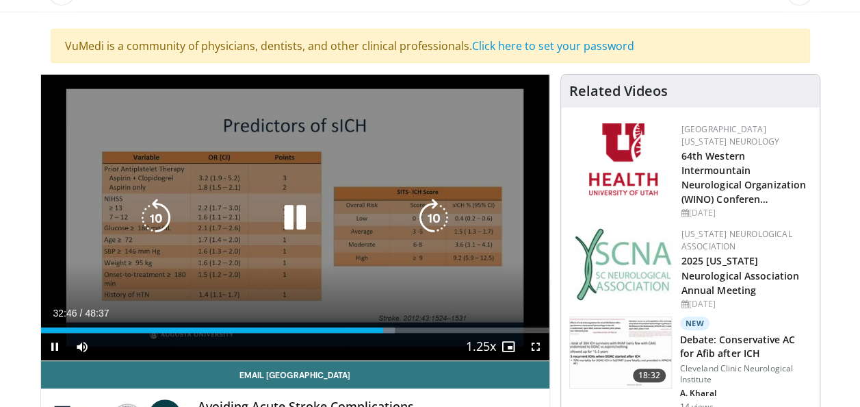
click at [431, 211] on icon "Video Player" at bounding box center [434, 218] width 38 height 38
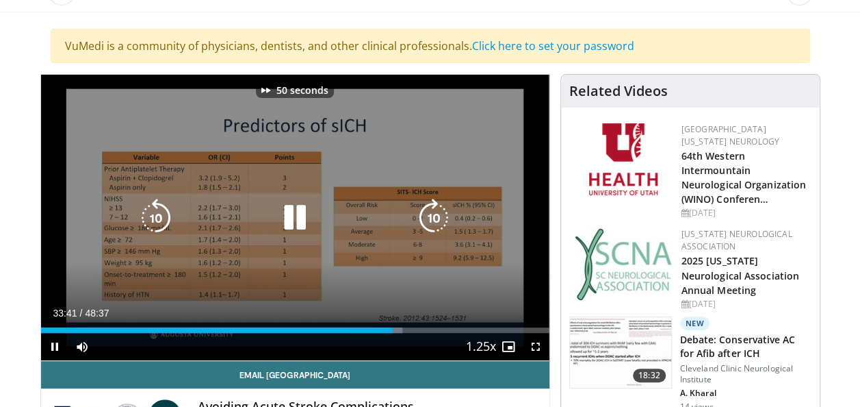
click at [431, 211] on icon "Video Player" at bounding box center [434, 218] width 38 height 38
click at [298, 205] on icon "Video Player" at bounding box center [295, 218] width 38 height 38
click at [296, 208] on icon "Video Player" at bounding box center [295, 218] width 38 height 38
click at [297, 219] on icon "Video Player" at bounding box center [295, 218] width 38 height 38
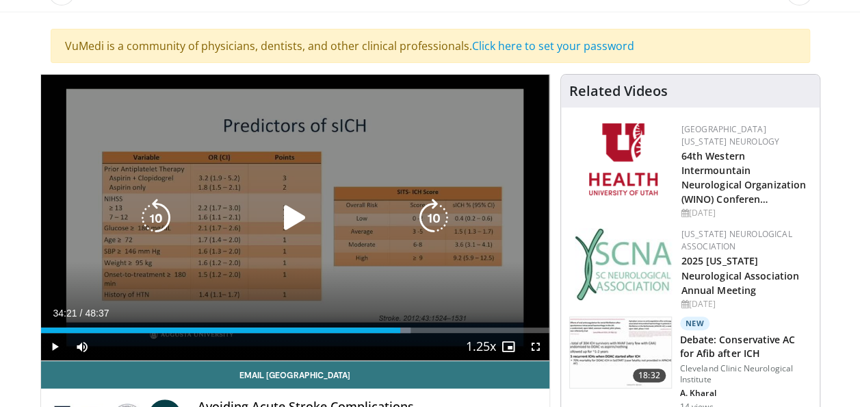
click at [297, 219] on icon "Video Player" at bounding box center [295, 218] width 38 height 38
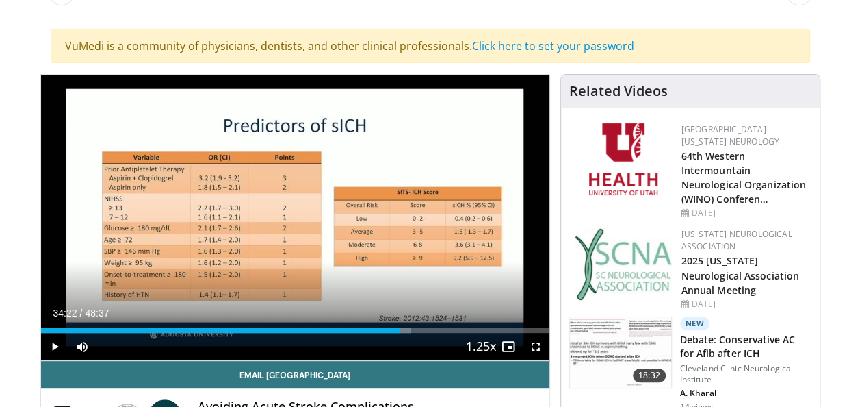
click at [297, 219] on div "70 seconds Tap to unmute" at bounding box center [295, 217] width 509 height 285
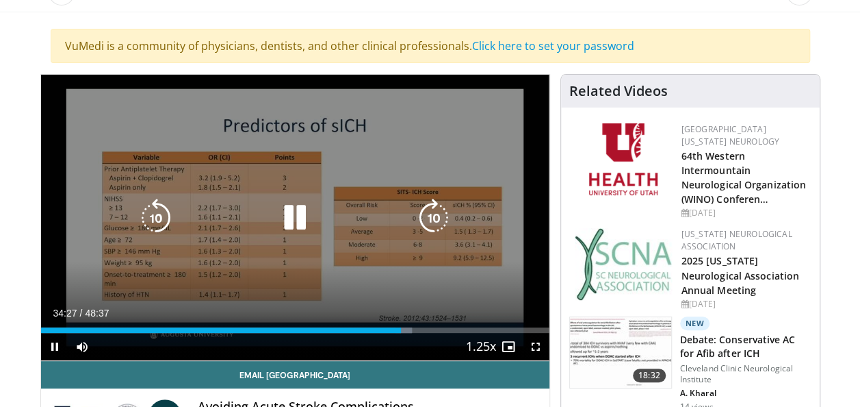
click at [437, 214] on icon "Video Player" at bounding box center [434, 218] width 38 height 38
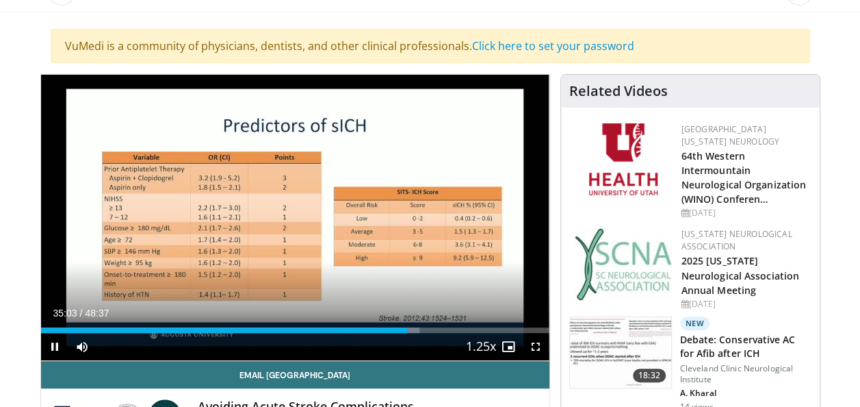
click at [437, 214] on div "30 seconds Tap to unmute" at bounding box center [295, 217] width 509 height 285
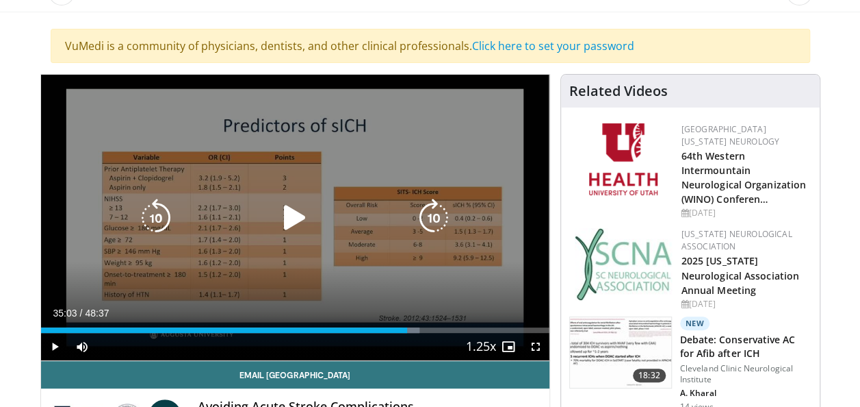
click at [437, 216] on icon "Video Player" at bounding box center [434, 218] width 38 height 38
click at [311, 225] on icon "Video Player" at bounding box center [295, 218] width 38 height 38
click at [431, 214] on icon "Video Player" at bounding box center [434, 218] width 38 height 38
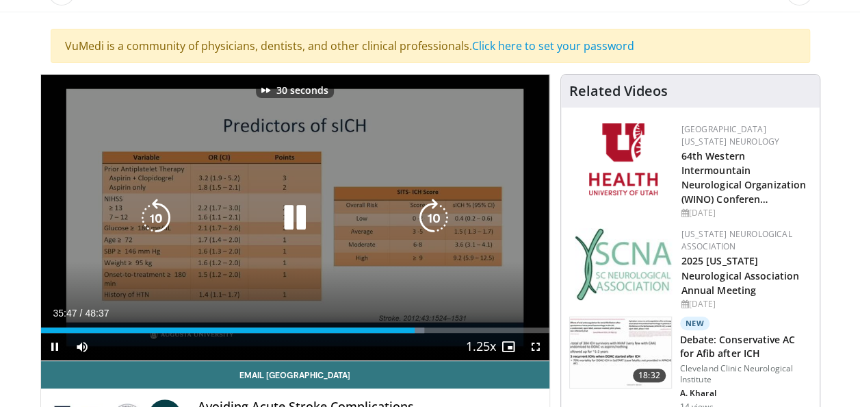
click at [431, 214] on icon "Video Player" at bounding box center [434, 218] width 38 height 38
click at [436, 216] on icon "Video Player" at bounding box center [434, 218] width 38 height 38
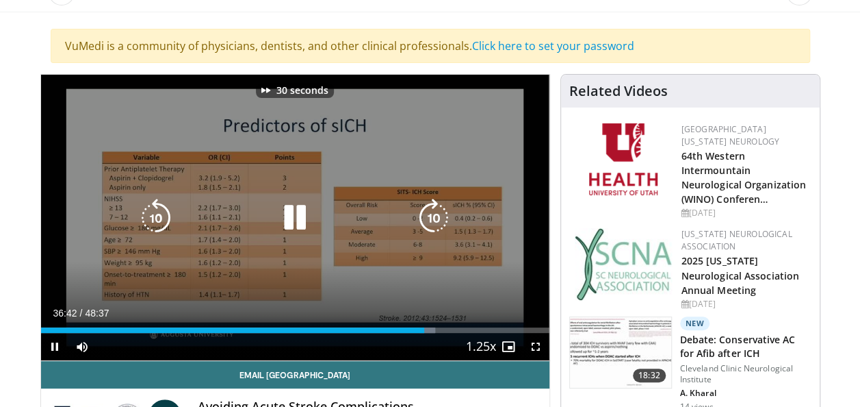
click at [436, 216] on icon "Video Player" at bounding box center [434, 218] width 38 height 38
click at [430, 214] on icon "Video Player" at bounding box center [434, 218] width 38 height 38
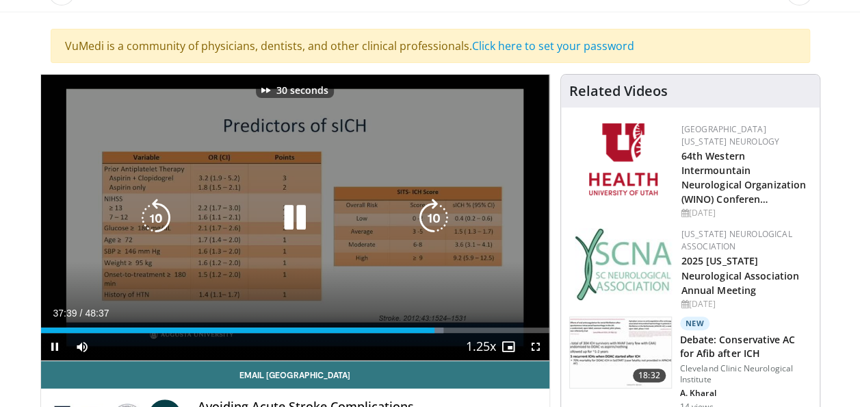
click at [430, 214] on icon "Video Player" at bounding box center [434, 218] width 38 height 38
click at [144, 212] on icon "Video Player" at bounding box center [156, 218] width 38 height 38
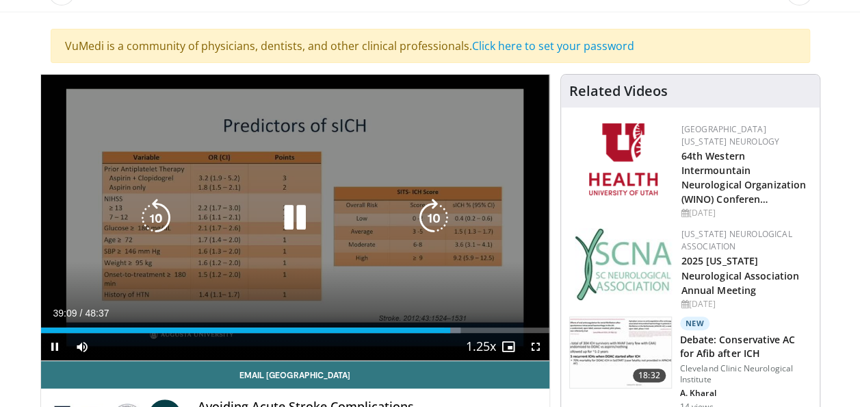
click at [438, 215] on icon "Video Player" at bounding box center [434, 218] width 38 height 38
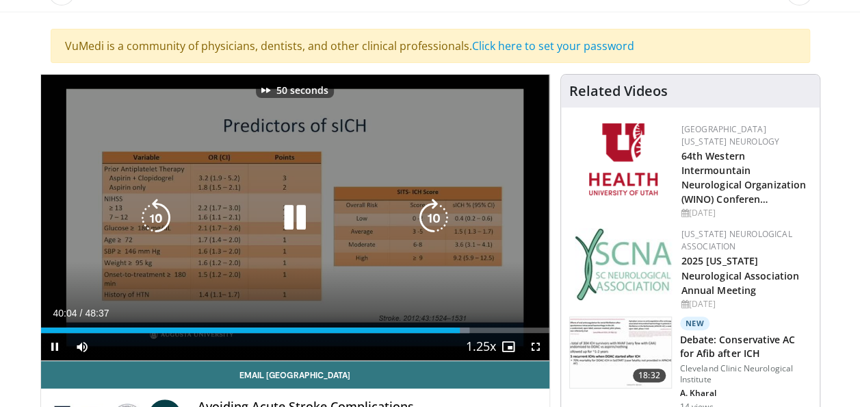
click at [438, 215] on icon "Video Player" at bounding box center [434, 218] width 38 height 38
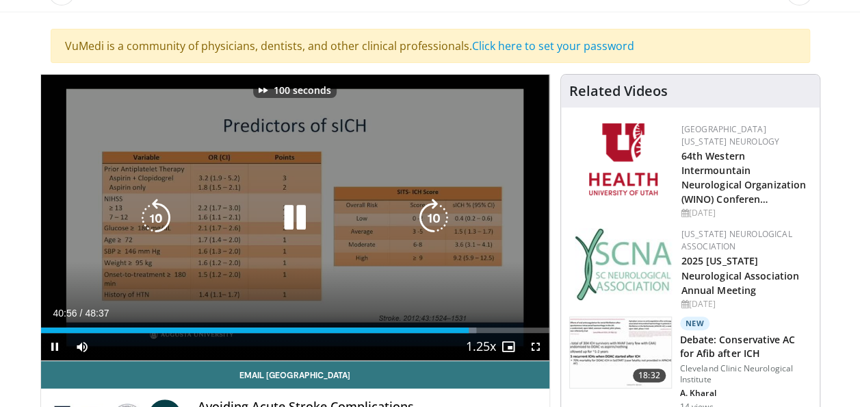
click at [438, 215] on icon "Video Player" at bounding box center [434, 218] width 38 height 38
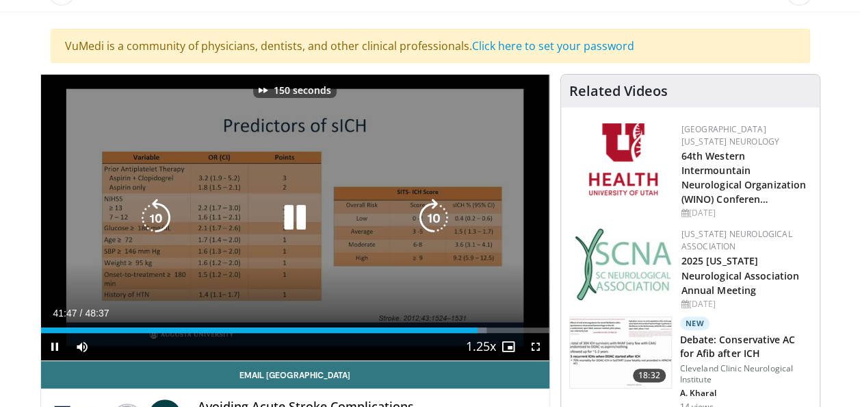
click at [438, 215] on icon "Video Player" at bounding box center [434, 218] width 38 height 38
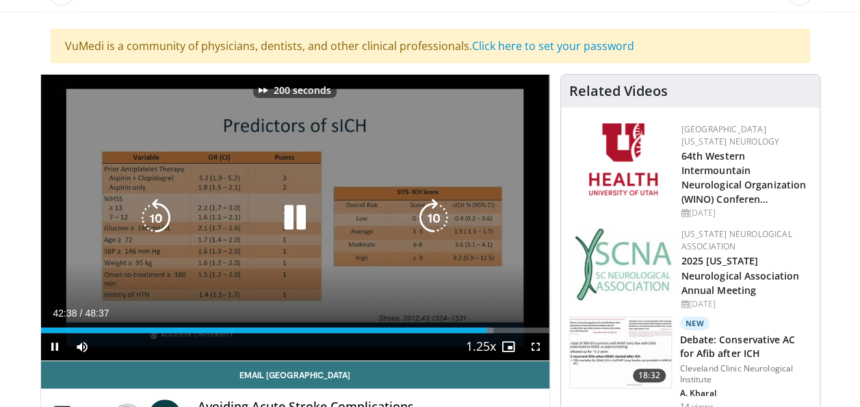
click at [438, 215] on icon "Video Player" at bounding box center [434, 218] width 38 height 38
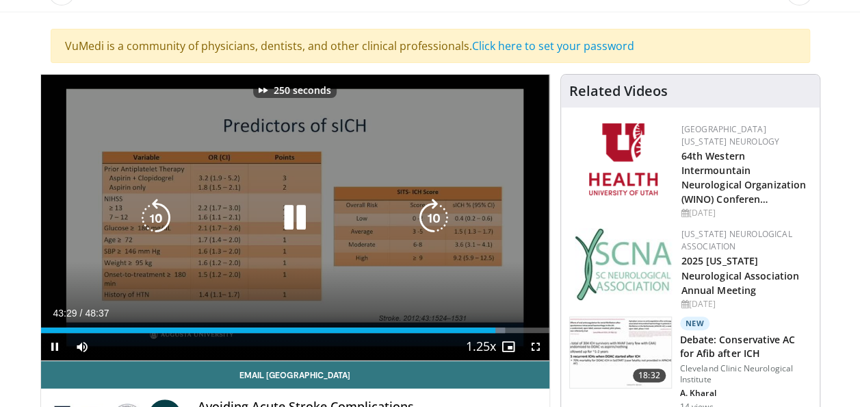
click at [438, 215] on icon "Video Player" at bounding box center [434, 218] width 38 height 38
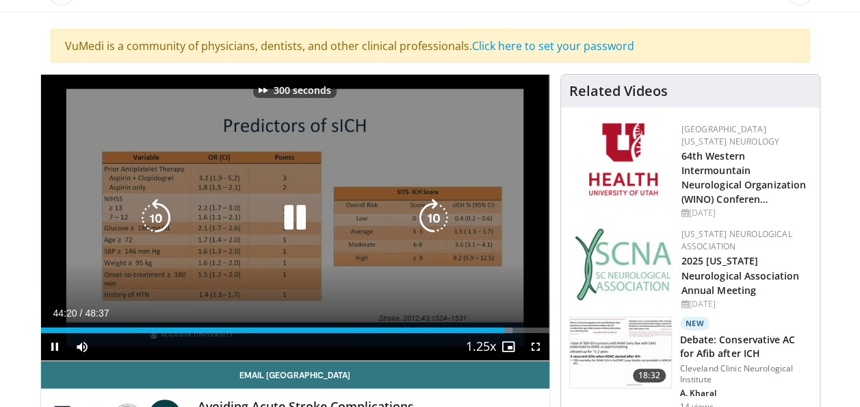
click at [438, 215] on icon "Video Player" at bounding box center [434, 218] width 38 height 38
click at [438, 214] on icon "Video Player" at bounding box center [434, 218] width 38 height 38
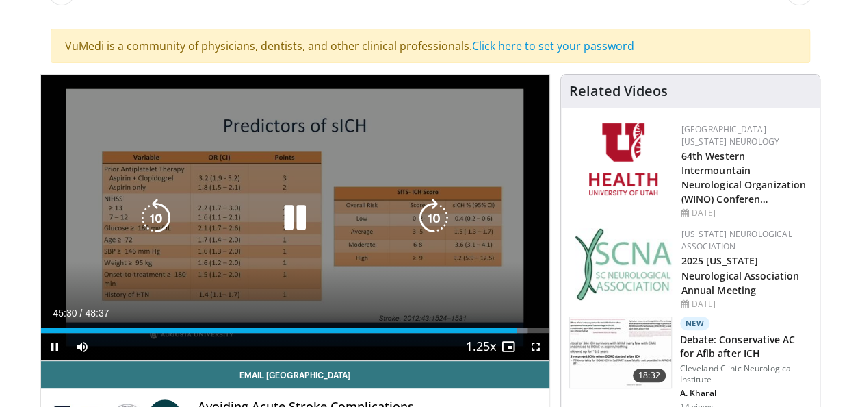
click at [435, 212] on icon "Video Player" at bounding box center [434, 218] width 38 height 38
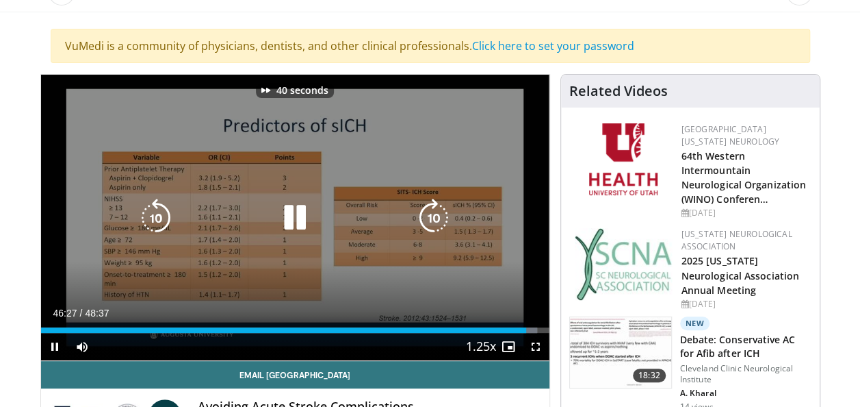
click at [435, 212] on icon "Video Player" at bounding box center [434, 218] width 38 height 38
click at [426, 218] on icon "Video Player" at bounding box center [434, 218] width 38 height 38
